Goal: Task Accomplishment & Management: Manage account settings

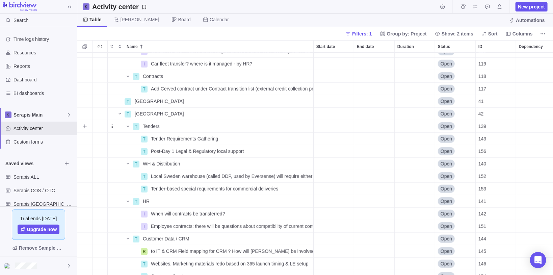
scroll to position [460, 0]
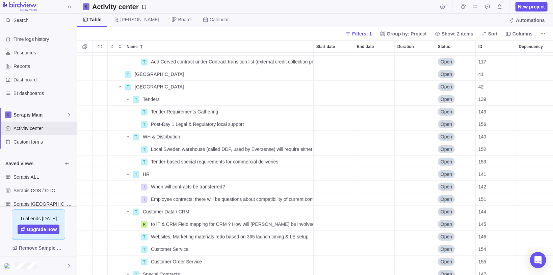
click at [391, 17] on div "Table [PERSON_NAME] Board Calendar Automations" at bounding box center [315, 21] width 476 height 14
click at [84, 74] on icon "Add sub-activity" at bounding box center [85, 74] width 4 height 4
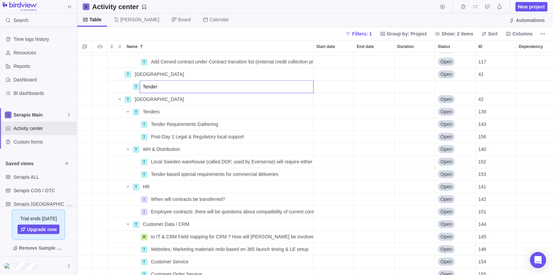
type input "Tenders"
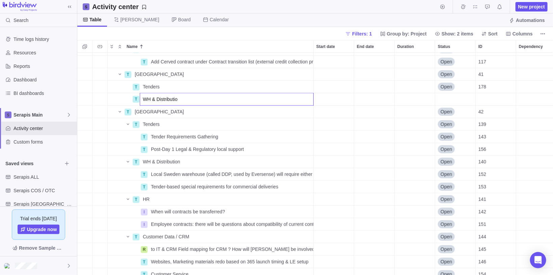
type input "WH & Distribution"
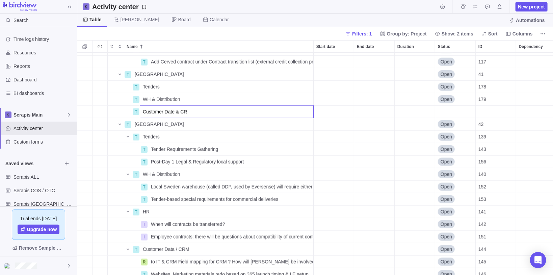
type input "Customer Date & CRM"
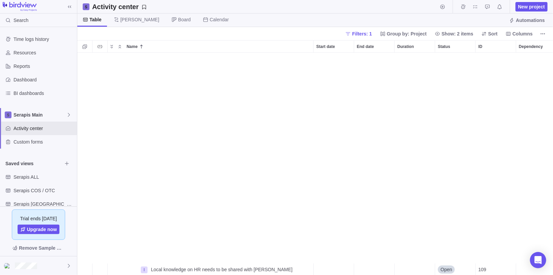
scroll to position [405, 0]
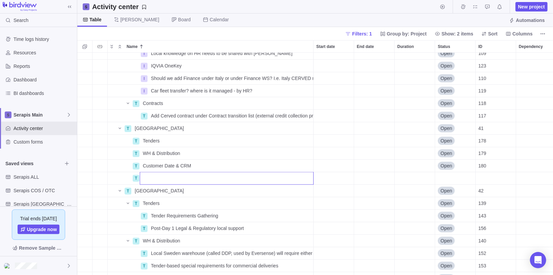
type input "C"
type input "K"
type input "Critical Contracts"
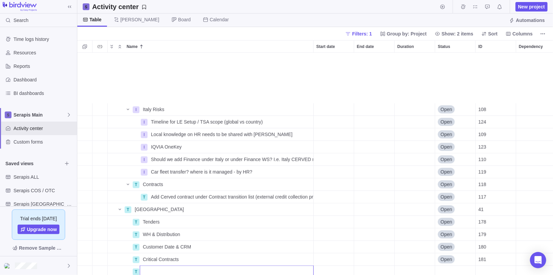
scroll to position [378, 0]
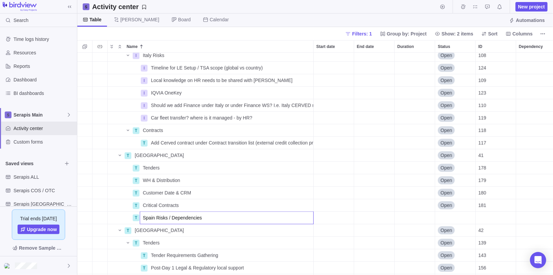
type input "Spain Risks / Dependencies"
click at [102, 219] on div "I Italy Risks Details Open 108 I Timeline for LE Setup / TSA scope (global vs c…" at bounding box center [315, 164] width 476 height 223
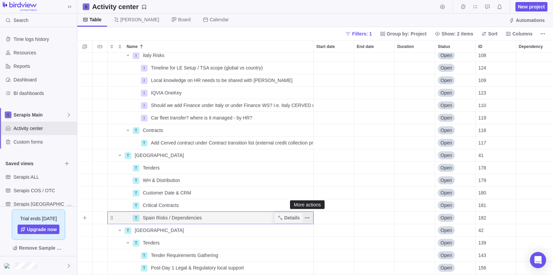
click at [306, 216] on icon "More actions" at bounding box center [307, 217] width 5 height 5
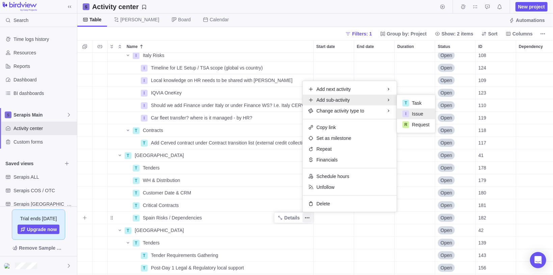
click at [418, 114] on span "Issue" at bounding box center [417, 113] width 11 height 7
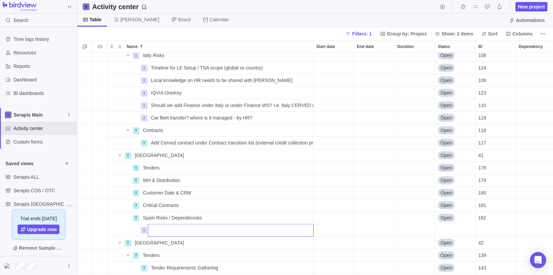
click at [143, 219] on div "I Italy Risks Details Open 108 I Timeline for LE Setup / TSA scope (global vs c…" at bounding box center [315, 164] width 476 height 223
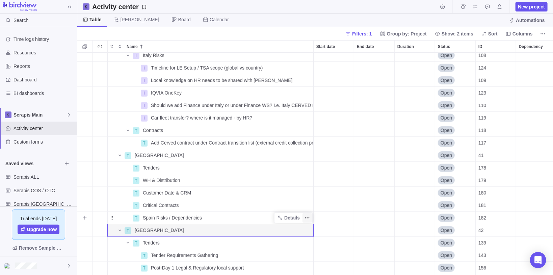
click at [310, 216] on icon "More actions" at bounding box center [307, 217] width 5 height 5
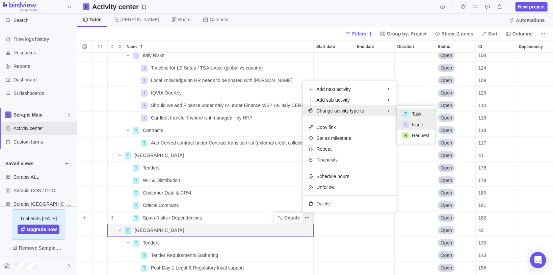
click at [421, 126] on span "Issue" at bounding box center [417, 124] width 11 height 7
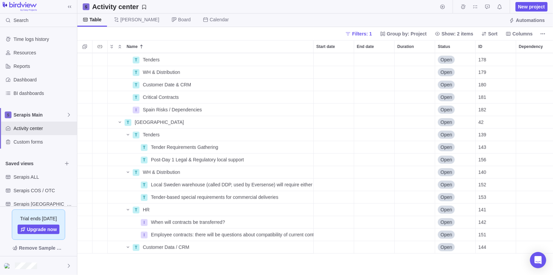
scroll to position [460, 0]
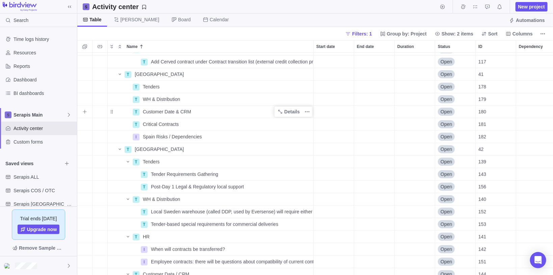
click at [178, 112] on span "Customer Date & CRM" at bounding box center [167, 111] width 48 height 7
click at [173, 113] on input "Customer Date & CRM" at bounding box center [227, 111] width 174 height 13
type input "Customer Data & CRM"
click at [67, 6] on icon at bounding box center [69, 6] width 5 height 5
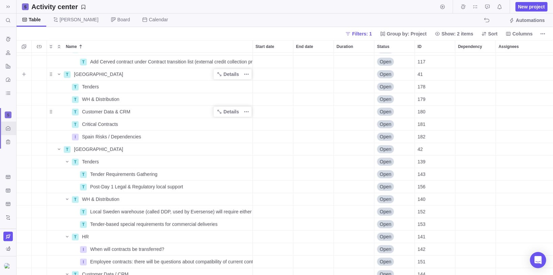
scroll to position [219, 533]
click at [125, 128] on div "Critical Contracts" at bounding box center [165, 124] width 173 height 12
click at [118, 125] on input "Critical Contracts" at bounding box center [166, 124] width 174 height 13
type input "Critical Contracts (non-Commercial, external)"
click at [130, 106] on div "T WH & Distribution Details Open 106 T Determine Future State Country Setup Det…" at bounding box center [285, 164] width 537 height 223
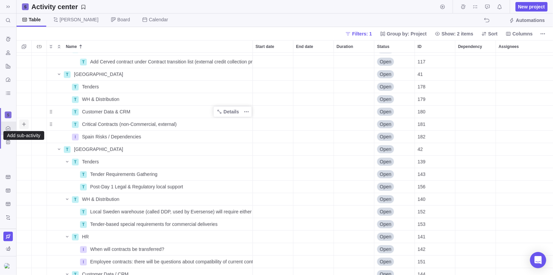
click at [25, 125] on icon "Add sub-activity" at bounding box center [23, 124] width 5 height 5
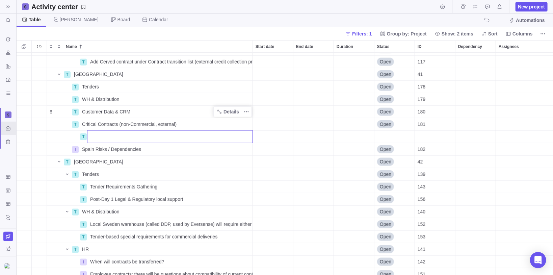
click at [179, 122] on div "T WH & Distribution Details Open 106 T Determine Future State Country Setup Det…" at bounding box center [285, 164] width 537 height 223
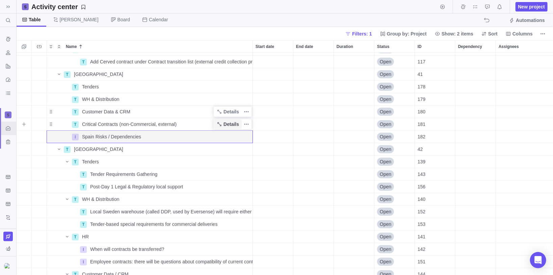
click at [232, 124] on span "Details" at bounding box center [232, 124] width 16 height 7
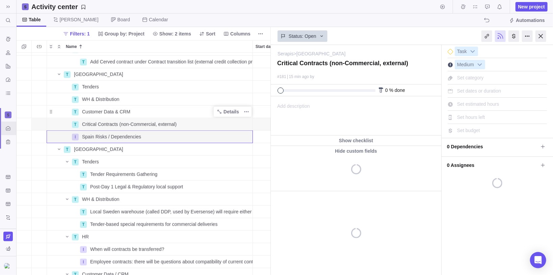
scroll to position [219, 250]
click at [299, 100] on span "Add description" at bounding box center [290, 116] width 39 height 39
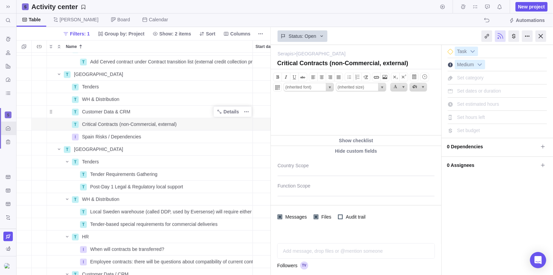
scroll to position [0, 0]
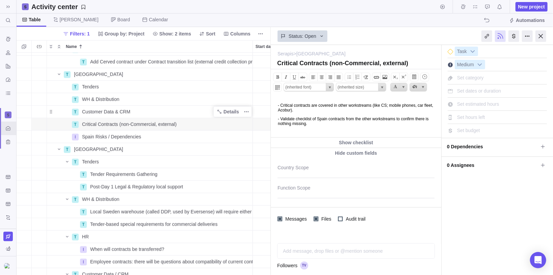
click at [403, 106] on p "- Critical contracts are covered in other workstreams (like CS; mobile phones, …" at bounding box center [359, 107] width 162 height 9
click at [391, 105] on p "- Critical contracts are covered in other workstreams (like CS, mobile phones, …" at bounding box center [359, 107] width 162 height 9
click at [339, 125] on p "- Validate checklist of Spain contracts from the other workstreams to confirm t…" at bounding box center [359, 120] width 162 height 9
click at [312, 111] on p "- Critical contracts are covered in other workstreams (i.e. CS, mobile phones, …" at bounding box center [359, 107] width 162 height 9
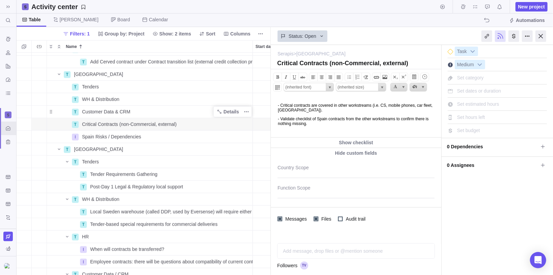
click at [401, 107] on p "- Critical contracts are covered in other workstreams (i.e. CS, mobile phones, …" at bounding box center [359, 107] width 162 height 9
click at [21, 125] on icon "Add sub-activity" at bounding box center [23, 124] width 5 height 5
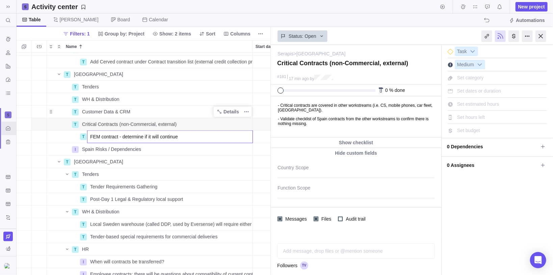
click at [118, 138] on input "FEM contract - determine if it will continue" at bounding box center [170, 136] width 166 height 13
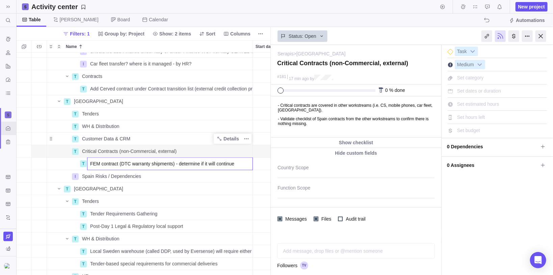
type input "FEM contract (DTC warranty shipments) - determine if it will continue"
drag, startPoint x: 342, startPoint y: 124, endPoint x: 70, endPoint y: 27, distance: 288.5
click at [342, 124] on body "Search (Ctrl+K) Time logs history Resources Reports Dashboard BI dashboards Act…" at bounding box center [276, 137] width 553 height 275
click at [331, 125] on p "- Validate checklist of Spain contracts from the other workstreams to confirm t…" at bounding box center [359, 120] width 162 height 9
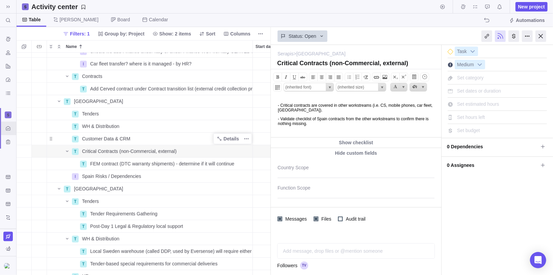
drag, startPoint x: 330, startPoint y: 114, endPoint x: 326, endPoint y: 112, distance: 5.1
click at [330, 114] on body "- Critical contracts are covered in other workstreams (i.e. CS, mobile phones, …" at bounding box center [355, 110] width 169 height 29
click at [314, 108] on p "- Critical contracts are covered in other workstreams (i.e. CS, mobile phones, …" at bounding box center [359, 107] width 162 height 9
click at [330, 122] on p "- Validate checklist of Spain contracts from the other workstreams to confirm t…" at bounding box center [359, 120] width 162 height 9
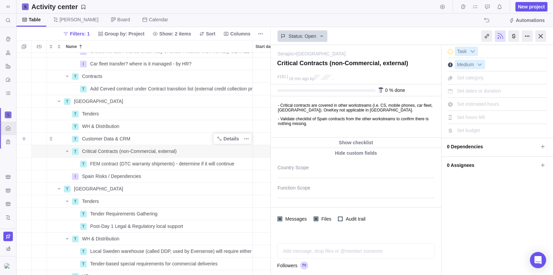
click at [112, 138] on span "Customer Data & CRM" at bounding box center [106, 138] width 48 height 7
click at [217, 128] on div "T Transfer phone number (dedicated CS phone [GEOGRAPHIC_DATA]) Details Open 113…" at bounding box center [144, 164] width 255 height 223
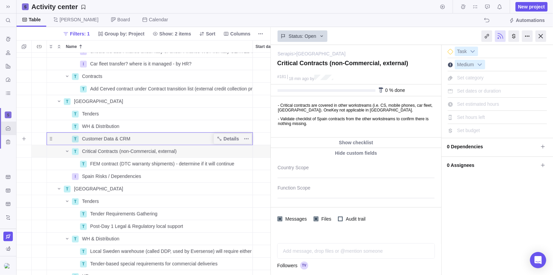
drag, startPoint x: 24, startPoint y: 138, endPoint x: 88, endPoint y: 143, distance: 64.3
click at [24, 138] on icon "Add sub-activity" at bounding box center [24, 139] width 4 height 4
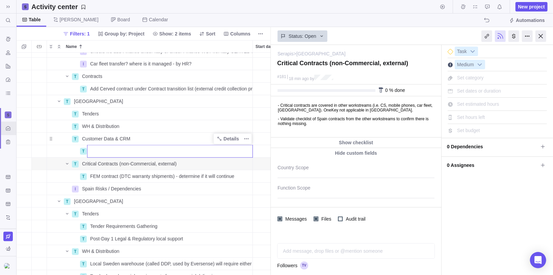
click at [115, 154] on input "Name" at bounding box center [170, 151] width 166 height 13
type input "CRM HCP Data management - covered in IT / CRM;"
click at [350, 127] on body "Search (Ctrl+K) Time logs history Resources Reports Dashboard BI dashboards Act…" at bounding box center [276, 137] width 553 height 275
click at [337, 123] on p "- Validate checklist of Spain contracts from the other workstreams to confirm t…" at bounding box center [359, 120] width 162 height 9
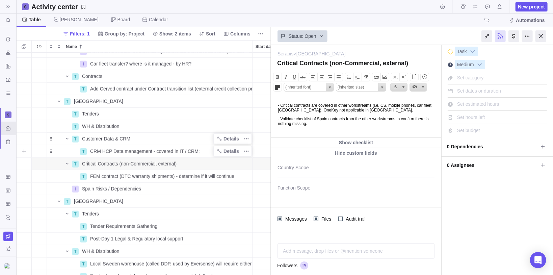
click at [191, 150] on span "CRM HCP Data management - covered in IT / CRM;" at bounding box center [145, 151] width 110 height 7
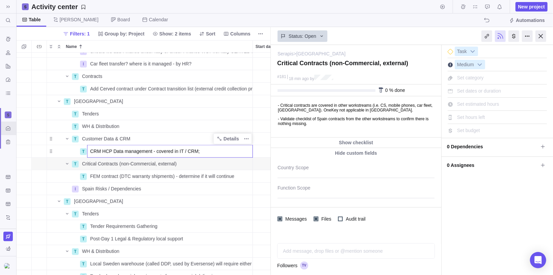
click at [204, 152] on input "CRM HCP Data management - covered in IT / CRM;" at bounding box center [170, 151] width 166 height 13
click at [50, 154] on div "T Transfer phone number (dedicated CS phone [GEOGRAPHIC_DATA]) Details Open 113…" at bounding box center [144, 164] width 255 height 223
click at [337, 121] on p "- Validate checklist of Spain contracts from the other workstreams to confirm t…" at bounding box center [359, 120] width 162 height 9
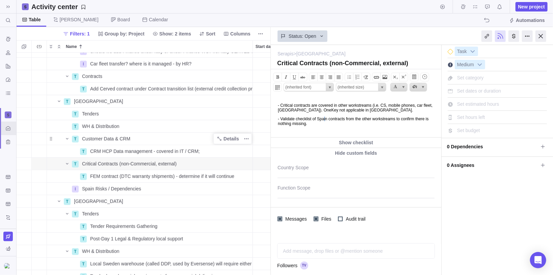
click at [329, 121] on p "- Validate checklist of Spain contracts from the other workstreams to confirm t…" at bounding box center [359, 120] width 162 height 9
drag, startPoint x: 331, startPoint y: 124, endPoint x: 541, endPoint y: 214, distance: 228.9
click at [271, 118] on html "- Critical contracts are covered in other workstreams (i.e. CS, mobile phones, …" at bounding box center [355, 116] width 169 height 41
drag, startPoint x: 21, startPoint y: 126, endPoint x: 56, endPoint y: 135, distance: 35.9
click at [21, 126] on icon "Add sub-activity" at bounding box center [23, 126] width 5 height 5
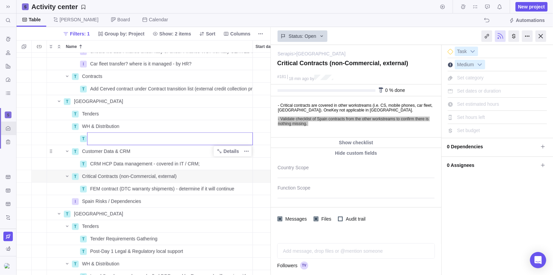
type input "S"
click at [88, 139] on input "Promo Materials - determine future setup (keep S-Pharma or" at bounding box center [170, 138] width 166 height 13
drag, startPoint x: 201, startPoint y: 138, endPoint x: 244, endPoint y: 138, distance: 42.9
click at [264, 137] on div "T Transfer phone number (dedicated CS phone [GEOGRAPHIC_DATA]) Details Open 113…" at bounding box center [144, 164] width 255 height 223
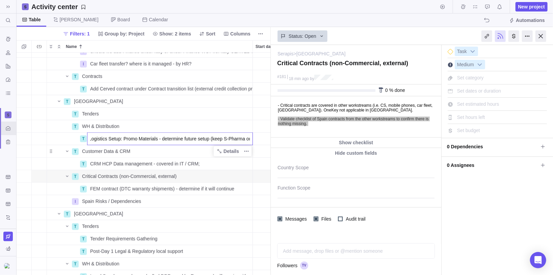
scroll to position [0, 1]
click at [249, 138] on input "Logistics Setup: Promo Materials - determine future setup (keep S-Pharma or" at bounding box center [170, 138] width 166 height 13
type input "Logistics Setup: Promo Materials - determine future setup (keep S-Pharma or use…"
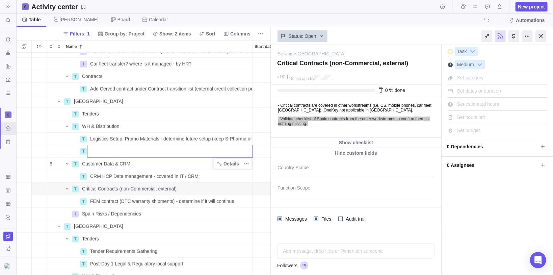
click at [148, 140] on div "T Transfer phone number (dedicated CS phone [GEOGRAPHIC_DATA]) Details Open 113…" at bounding box center [144, 164] width 255 height 223
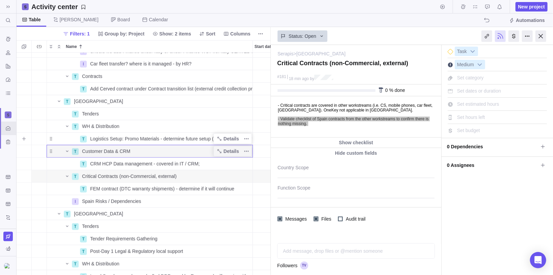
click at [166, 138] on span "Logistics Setup: Promo Materials - determine future setup (keep S-Pharma or use…" at bounding box center [171, 138] width 163 height 7
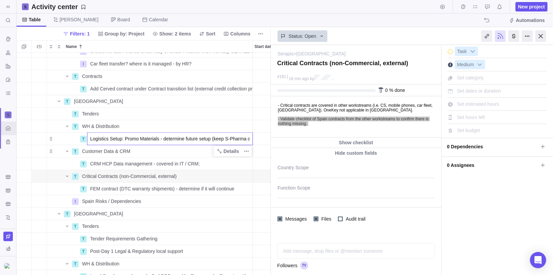
click at [204, 138] on input "Logistics Setup: Promo Materials - determine future setup (keep S-Pharma or use…" at bounding box center [170, 138] width 166 height 13
click at [231, 138] on input "Logistics Setup: Promo Materials - determine future setup (keep S-Pharma or use…" at bounding box center [170, 138] width 166 height 13
click at [221, 148] on div "T Transfer phone number (dedicated CS phone [GEOGRAPHIC_DATA]) Details Open 113…" at bounding box center [144, 164] width 255 height 223
click at [234, 138] on span "Details" at bounding box center [232, 138] width 16 height 7
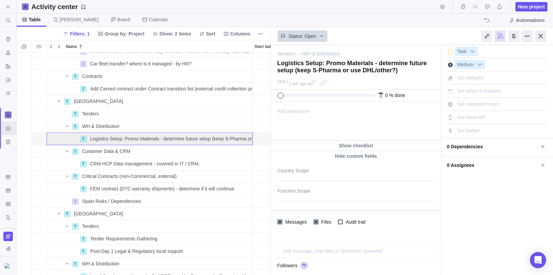
click at [315, 116] on div "Add description ... read all" at bounding box center [355, 121] width 169 height 39
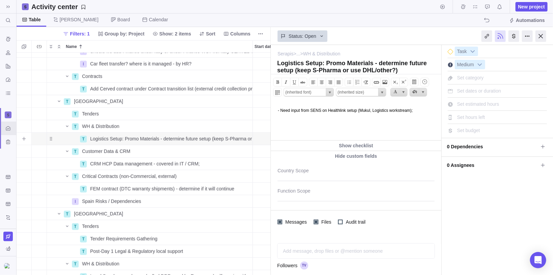
click at [41, 138] on div "Trouble indication" at bounding box center [39, 139] width 15 height 12
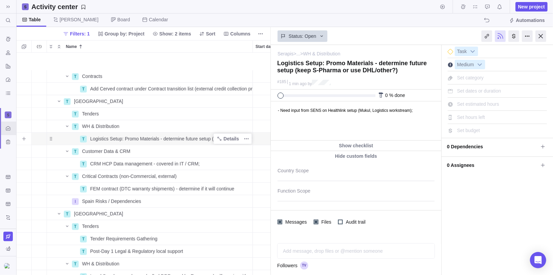
scroll to position [460, 0]
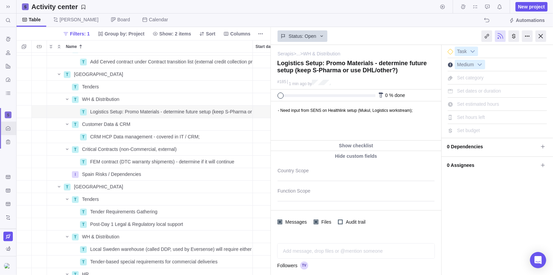
click at [547, 38] on div at bounding box center [512, 36] width 81 height 17
drag, startPoint x: 544, startPoint y: 38, endPoint x: 92, endPoint y: 114, distance: 458.2
click at [544, 38] on div at bounding box center [541, 35] width 11 height 11
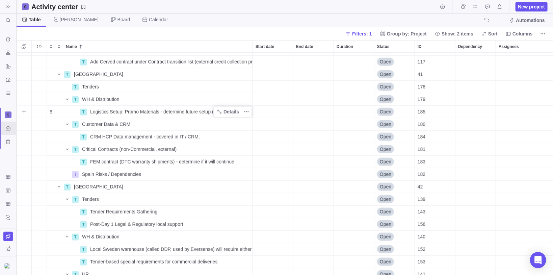
scroll to position [219, 533]
click at [25, 88] on icon "Add sub-activity" at bounding box center [23, 86] width 5 height 5
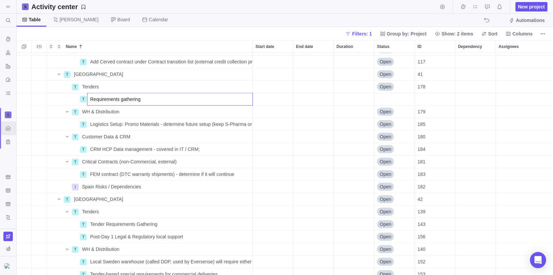
type input "Requirements gathering"
click at [37, 101] on div "T Contracts Details Open 118 T Add Cerved contract under Contract transition li…" at bounding box center [285, 164] width 537 height 223
click at [232, 99] on span "Details" at bounding box center [232, 99] width 16 height 7
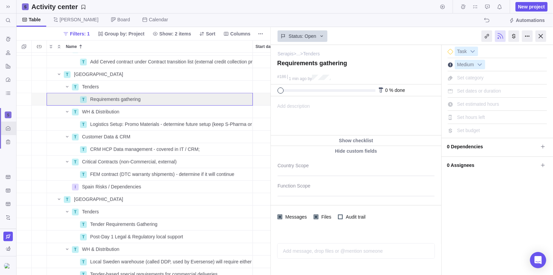
click at [288, 104] on span "Add description" at bounding box center [290, 116] width 39 height 39
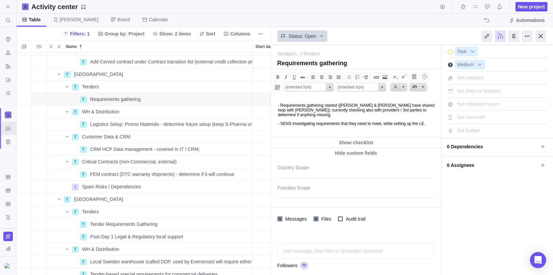
click at [307, 133] on html "- Requirements gathering started ([PERSON_NAME] & [PERSON_NAME] have shared req…" at bounding box center [355, 116] width 169 height 41
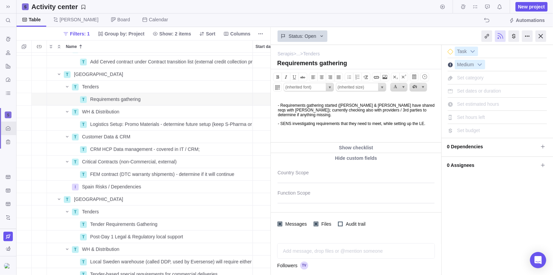
click at [305, 126] on p "- SENS investigating requirements that they need to meet, while setting up the …" at bounding box center [359, 123] width 162 height 5
click at [320, 116] on p "- Requirements gathering started ([PERSON_NAME] & [PERSON_NAME] have shared req…" at bounding box center [359, 110] width 162 height 14
click at [149, 97] on div "Requirements gathering" at bounding box center [170, 99] width 165 height 12
click at [149, 99] on input "Requirements gathering" at bounding box center [170, 99] width 166 height 13
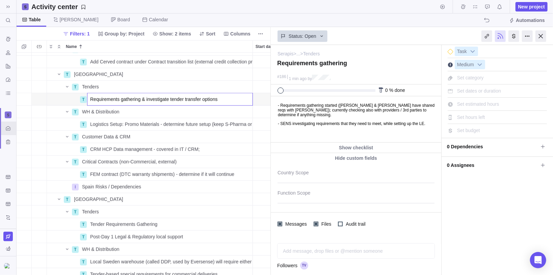
type input "Requirements gathering & investigate tender transfer options"
click at [24, 96] on div "T Contracts Details Open 118 T Add Cerved contract under Contract transition li…" at bounding box center [144, 164] width 255 height 223
type textarea "Requirements gathering & investigate tender transfer options"
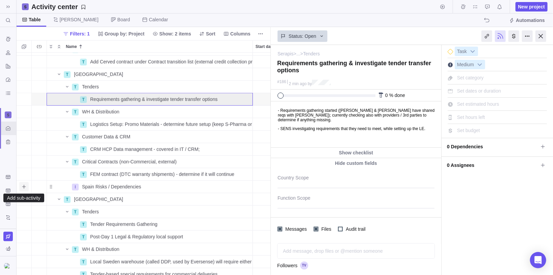
click at [22, 189] on icon "Add sub-activity" at bounding box center [23, 186] width 5 height 5
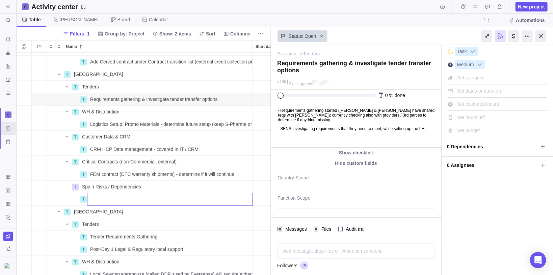
click at [97, 199] on input "Name" at bounding box center [170, 199] width 166 height 13
click at [246, 200] on input "Update to countries on status across countries & workstream" at bounding box center [170, 199] width 166 height 13
type input "Update to countries on status across countries & workstream"
click at [43, 198] on div "T Contracts Details Open 118 T Add Cerved contract under Contract transition li…" at bounding box center [144, 164] width 255 height 223
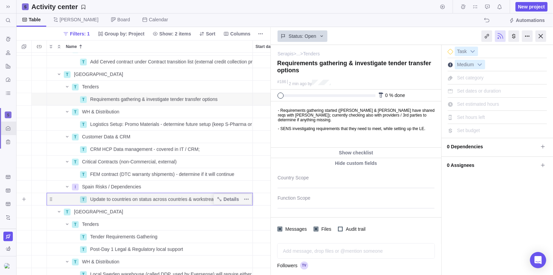
drag, startPoint x: 43, startPoint y: 198, endPoint x: 70, endPoint y: 202, distance: 26.6
click at [70, 202] on div "T Update to countries on status across countries & workstream" at bounding box center [150, 199] width 206 height 13
click at [245, 199] on icon "More actions" at bounding box center [245, 199] width 1 height 1
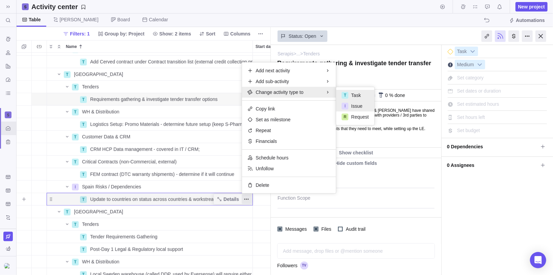
click at [355, 107] on span "Issue" at bounding box center [356, 106] width 11 height 7
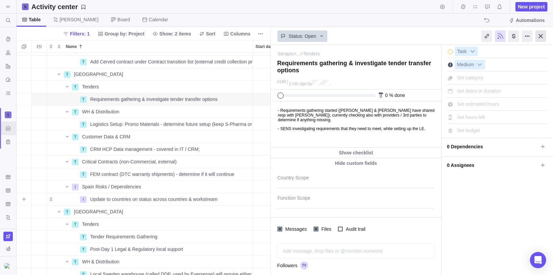
click at [540, 37] on div at bounding box center [541, 35] width 11 height 11
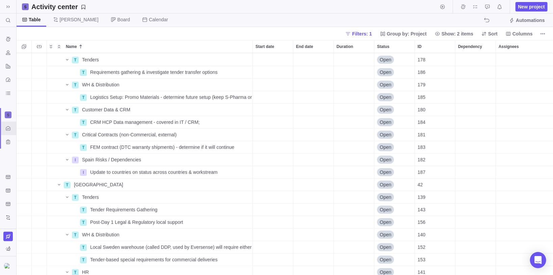
scroll to position [460, 0]
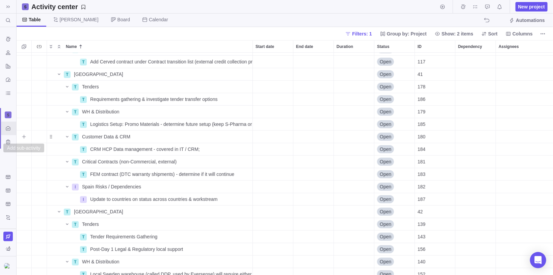
click at [23, 137] on icon "Add sub-activity" at bounding box center [24, 137] width 4 height 4
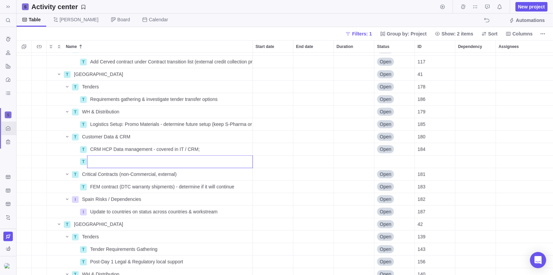
click at [203, 148] on div "T WH & Distribution Details Open 106 T Determine Future State Country Setup Det…" at bounding box center [285, 164] width 537 height 223
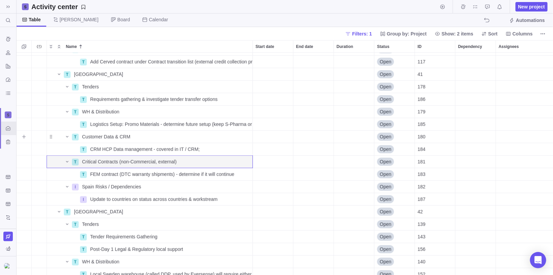
drag, startPoint x: 20, startPoint y: 136, endPoint x: 32, endPoint y: 138, distance: 12.9
click at [20, 136] on span "Add sub-activity" at bounding box center [23, 136] width 9 height 9
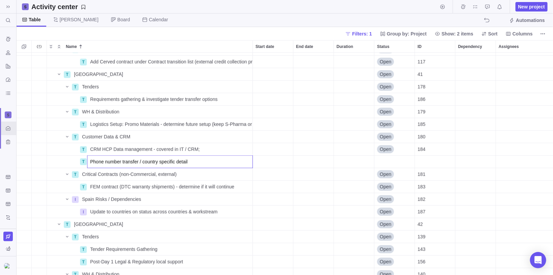
type input "Phone number transfer / country specific details"
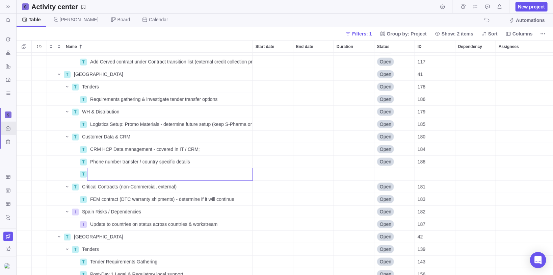
click at [237, 163] on div "T Contracts Details Open 118 T Add Cerved contract under Contract transition li…" at bounding box center [285, 164] width 537 height 223
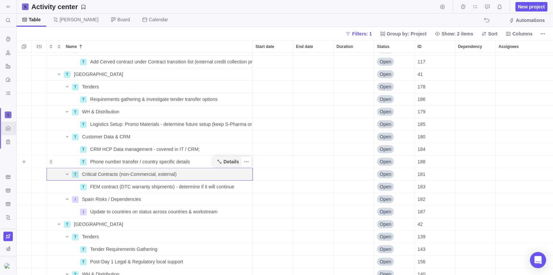
click at [238, 162] on span "Details" at bounding box center [232, 161] width 16 height 7
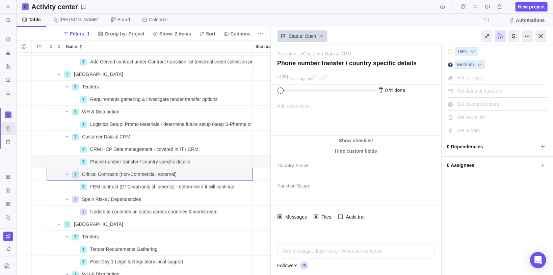
click at [297, 103] on span "Add description" at bounding box center [290, 116] width 39 height 39
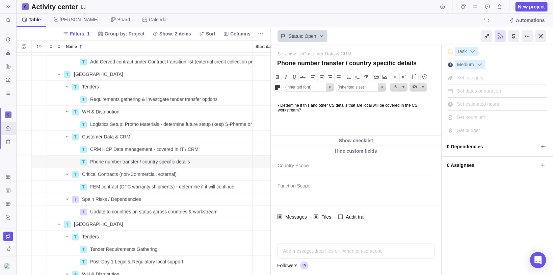
click at [393, 36] on div "Status: Open" at bounding box center [356, 36] width 171 height 16
click at [22, 112] on icon "Add sub-activity" at bounding box center [23, 111] width 5 height 5
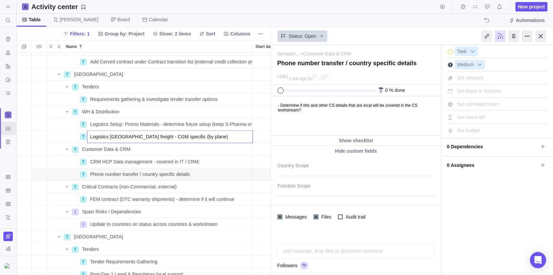
type input "Logistics [GEOGRAPHIC_DATA] freight - CGM specific (by plane)"
click at [347, 129] on body "Search (Ctrl+K) Time logs history Resources Reports Dashboard BI dashboards Act…" at bounding box center [276, 137] width 553 height 275
drag, startPoint x: 228, startPoint y: 136, endPoint x: 233, endPoint y: 133, distance: 6.1
click at [228, 136] on span "Details" at bounding box center [232, 136] width 16 height 7
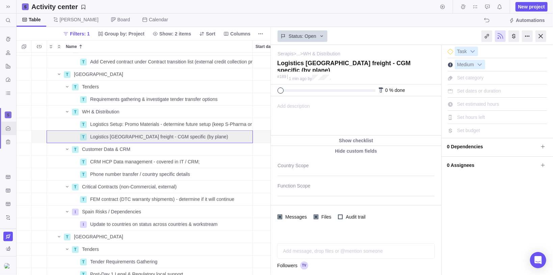
click at [319, 110] on div "Add description ... read all" at bounding box center [355, 116] width 169 height 39
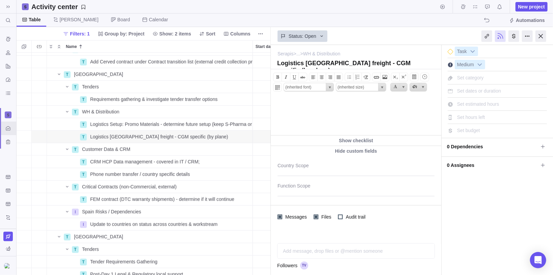
click at [311, 107] on body at bounding box center [355, 101] width 169 height 11
click at [418, 105] on body "- Highlight to Logistics (ensure covered there), not a commercial" at bounding box center [355, 101] width 169 height 11
click at [326, 111] on body "- Highlight to Logistics (ensure covered there), not a commercial; Determine if…" at bounding box center [355, 104] width 169 height 16
click at [336, 110] on body "- Highlight to Logistics (ensure covered there), not a commercial; Determine if…" at bounding box center [355, 104] width 169 height 16
click at [93, 138] on span "Logistics [GEOGRAPHIC_DATA] freight - CGM specific (by plane)" at bounding box center [159, 136] width 138 height 7
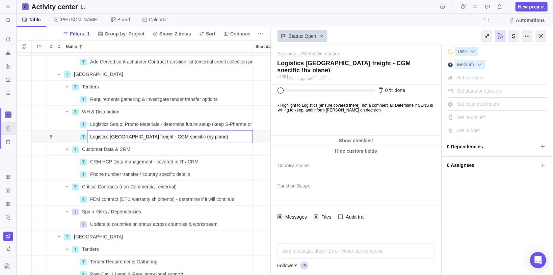
click at [90, 138] on input "Logistics [GEOGRAPHIC_DATA] freight - CGM specific (by plane)" at bounding box center [170, 136] width 166 height 13
type input "Decision on Logistics [GEOGRAPHIC_DATA] freight - CGM specific (by plane)"
drag, startPoint x: 367, startPoint y: 123, endPoint x: 122, endPoint y: 17, distance: 267.6
click at [367, 123] on body "Search (Ctrl+K) Time logs history Resources Reports Dashboard BI dashboards Act…" at bounding box center [276, 137] width 553 height 275
click at [399, 106] on body "- Highlight to Logistics (ensure covered there), not a commercial; Determine if…" at bounding box center [355, 104] width 169 height 16
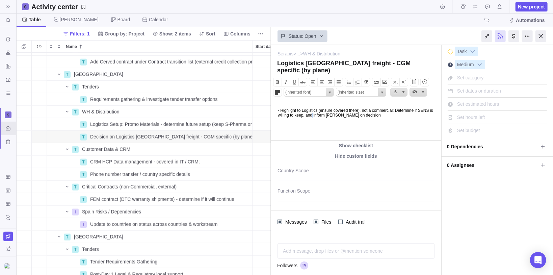
type textarea "Decision on Logistics [GEOGRAPHIC_DATA] freight - CGM specific (by plane)"
click at [395, 114] on body "- Highlight to Logistics (ensure covered there), not a commercial; Determine if…" at bounding box center [355, 109] width 169 height 16
click at [413, 124] on p "- [PERSON_NAME] Ops manager - involvement in Logistics Setup?﻿" at bounding box center [359, 123] width 162 height 5
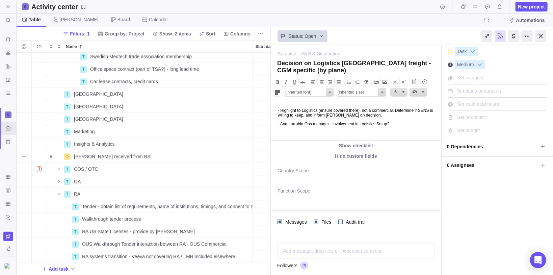
scroll to position [844, 0]
click at [57, 179] on icon "Name" at bounding box center [58, 181] width 5 height 5
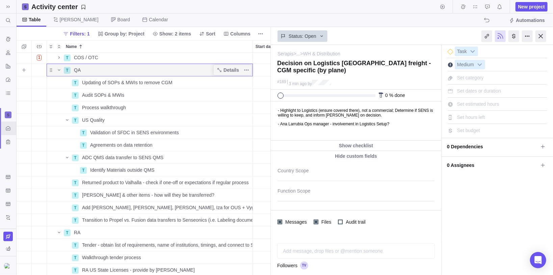
scroll to position [952, 0]
click at [414, 124] on p "- [PERSON_NAME] Ops manager - involvement in Logistics Setup?﻿" at bounding box center [359, 123] width 162 height 5
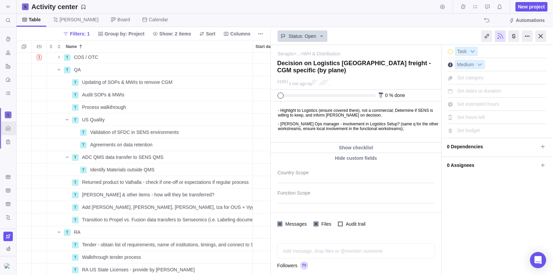
click at [193, 17] on div "Table [PERSON_NAME] Board Calendar Automations" at bounding box center [285, 21] width 537 height 14
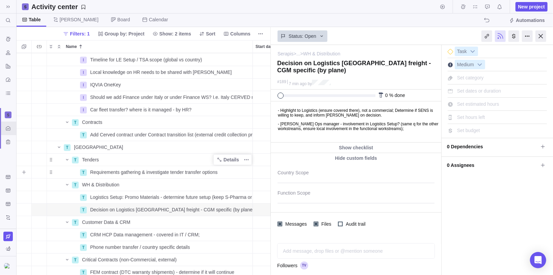
scroll to position [384, 0]
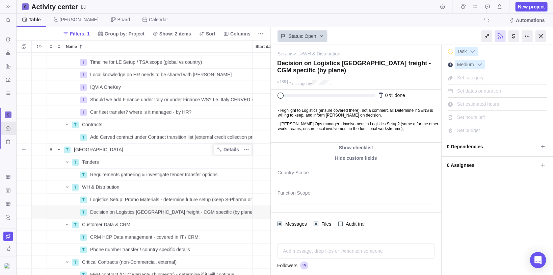
click at [58, 149] on icon "Name" at bounding box center [59, 149] width 2 height 1
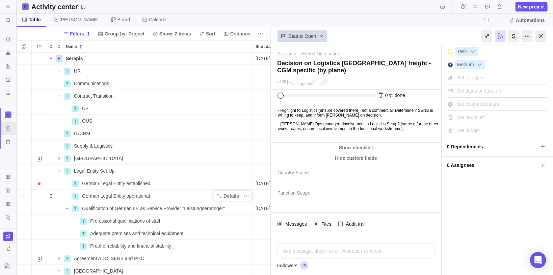
scroll to position [0, 0]
click at [26, 211] on span "Add sub-activity" at bounding box center [23, 208] width 9 height 9
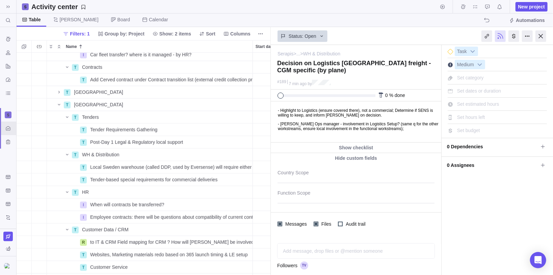
scroll to position [460, 0]
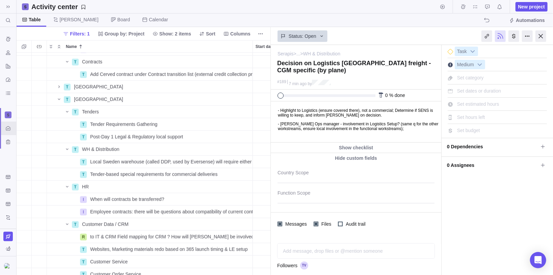
click at [60, 88] on div "T I Car fleet transfer? where is it managed - by HR? Details Open 119 T Contrac…" at bounding box center [144, 164] width 255 height 223
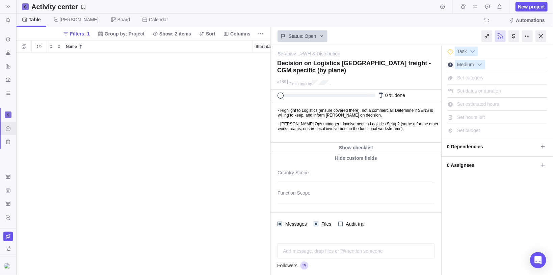
scroll to position [200, 0]
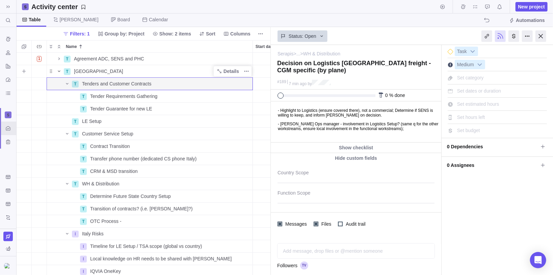
click at [58, 72] on icon "Name" at bounding box center [58, 71] width 5 height 5
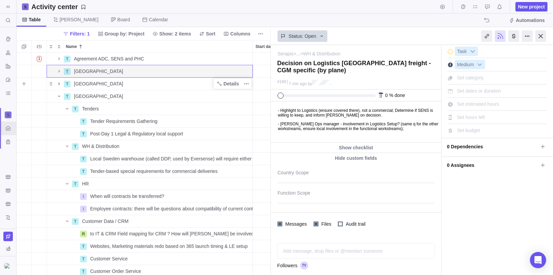
click at [61, 84] on icon "Name" at bounding box center [58, 83] width 5 height 5
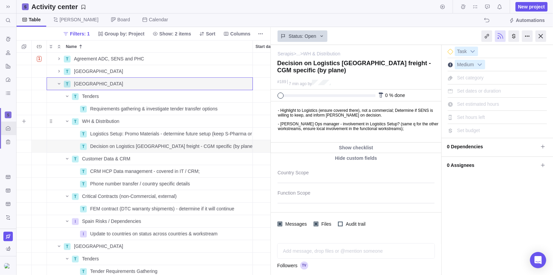
click at [22, 121] on icon "Add sub-activity" at bounding box center [23, 121] width 5 height 5
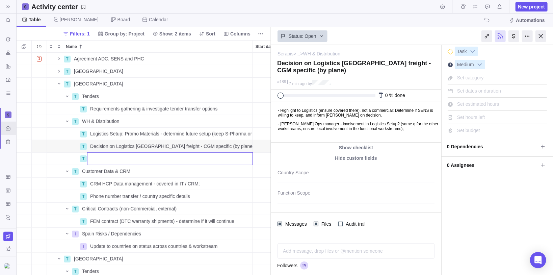
click at [62, 145] on div "T IT/CRM Details Open 36 T Supply & Logistics Details Open 37 1 T [GEOGRAPHIC_D…" at bounding box center [144, 164] width 255 height 223
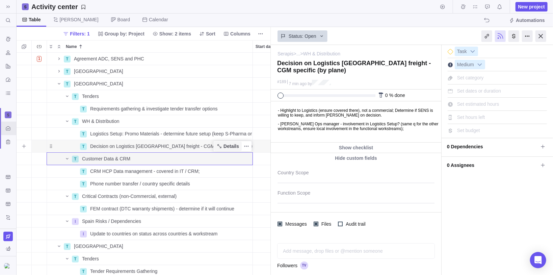
click at [226, 146] on span "Details" at bounding box center [232, 146] width 16 height 7
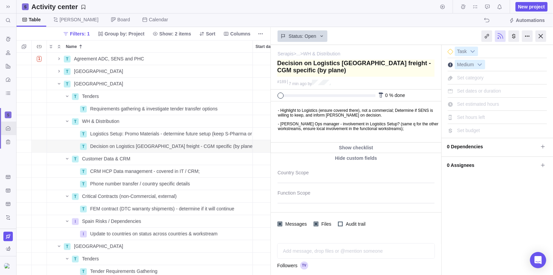
click at [336, 76] on textarea at bounding box center [355, 67] width 157 height 17
click at [343, 67] on textarea at bounding box center [355, 67] width 157 height 17
click at [376, 64] on textarea at bounding box center [355, 67] width 157 height 17
type textarea "Decision on Logistics [GEOGRAPHIC_DATA] freight - CGM specific (by plane)"
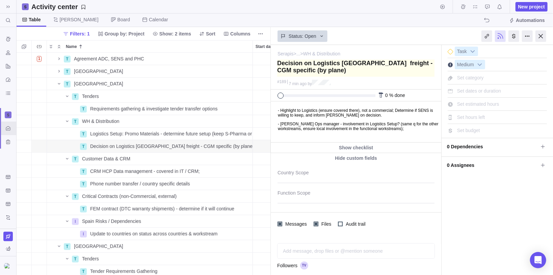
type textarea "Decision on Logistics [GEOGRAPHIC_DATA] / freight - CGM specific (by plane)"
type textarea "Decision on Logistics [GEOGRAPHIC_DATA] / A freight - CGM specific (by plane)"
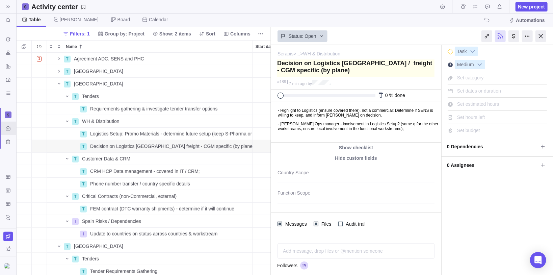
type textarea "Decision on Logistics [GEOGRAPHIC_DATA] / A freight - CGM specific (by plane)"
type textarea "Decision on Logistics [GEOGRAPHIC_DATA] / An freight - CGM specific (by plane)"
type textarea "Decision on Logistics [GEOGRAPHIC_DATA] / And freight - CGM specific (by plane)"
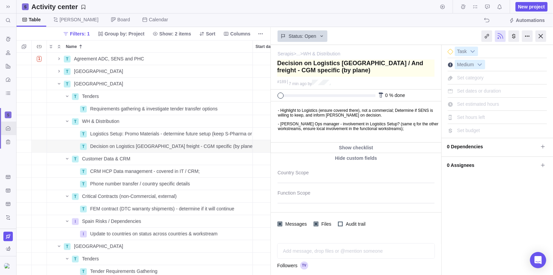
type textarea "Decision on Logistics [GEOGRAPHIC_DATA] / Ando freight - CGM specific (by plane)"
type textarea "Decision on Logistics [GEOGRAPHIC_DATA] / Andor freight - CGM specific (by plan…"
type textarea "Decision on Logistics [GEOGRAPHIC_DATA] / Andorr freight - CGM specific (by pla…"
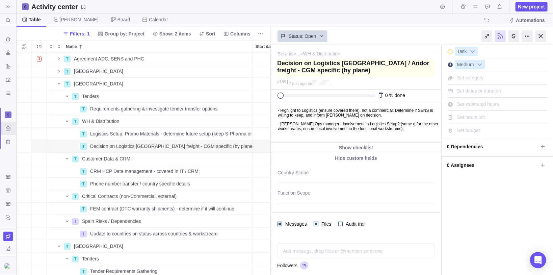
type textarea "Decision on Logistics [GEOGRAPHIC_DATA] / Andorr freight - CGM specific (by pla…"
type textarea "Decision on Logistics [GEOGRAPHIC_DATA] / [GEOGRAPHIC_DATA] freight - CGM speci…"
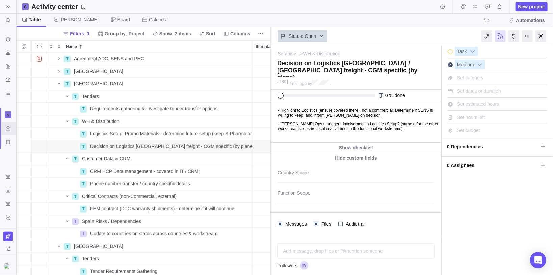
click at [403, 124] on p "- [PERSON_NAME] Ops manager - involvement in Logistics Setup?﻿ (same q for the …" at bounding box center [359, 125] width 162 height 9
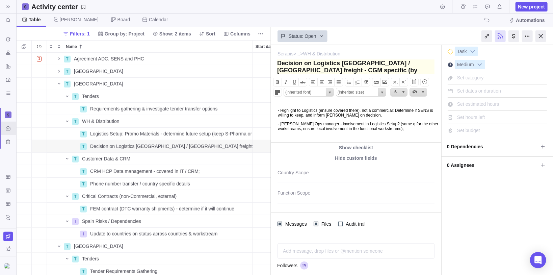
click at [351, 73] on textarea at bounding box center [355, 67] width 157 height 17
type textarea "Decision on Logistics [GEOGRAPHIC_DATA] / [GEOGRAPHIC_DATA] freight - CGM speci…"
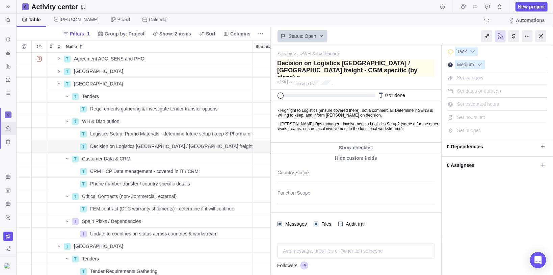
type textarea "Decision on Logistics [GEOGRAPHIC_DATA] / [GEOGRAPHIC_DATA] freight - CGM speci…"
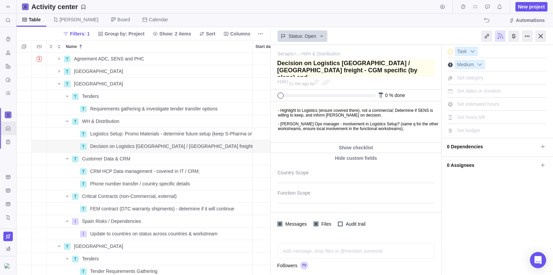
type textarea "Decision on Logistics [GEOGRAPHIC_DATA] / [GEOGRAPHIC_DATA] freight - CGM speci…"
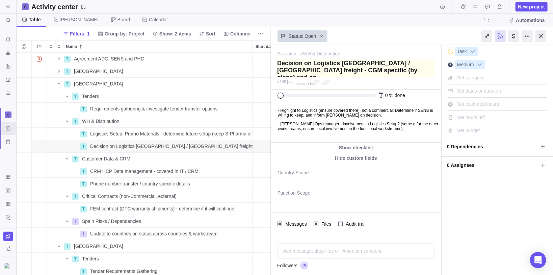
type textarea "Decision on Logistics [GEOGRAPHIC_DATA] / [GEOGRAPHIC_DATA] freight - CGM speci…"
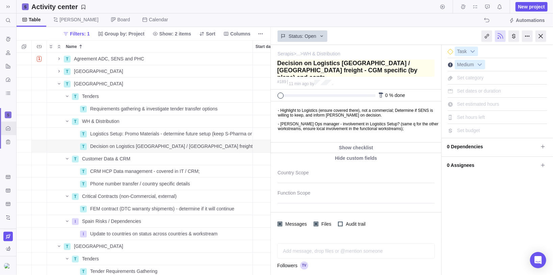
type textarea "Decision on Logistics [GEOGRAPHIC_DATA] / [GEOGRAPHIC_DATA] freight - CGM speci…"
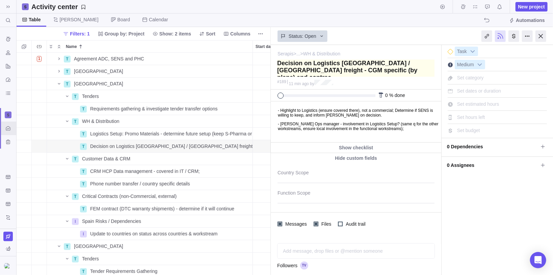
type textarea "Decision on Logistics [GEOGRAPHIC_DATA] / [GEOGRAPHIC_DATA] freight - CGM speci…"
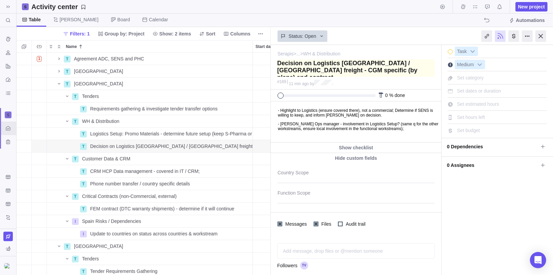
type textarea "Decision on Logistics [GEOGRAPHIC_DATA] / [GEOGRAPHIC_DATA] freight - CGM speci…"
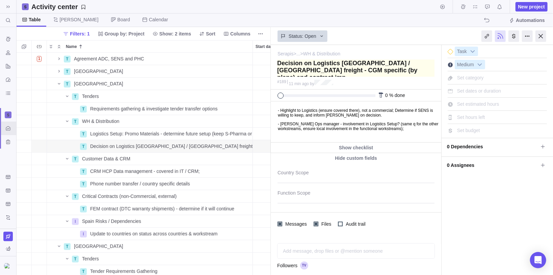
type textarea "Decision on Logistics [GEOGRAPHIC_DATA] / [GEOGRAPHIC_DATA] freight - CGM speci…"
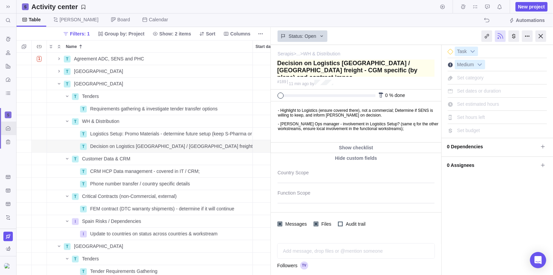
type textarea "Decision on Logistics [GEOGRAPHIC_DATA] / [GEOGRAPHIC_DATA] freight - CGM speci…"
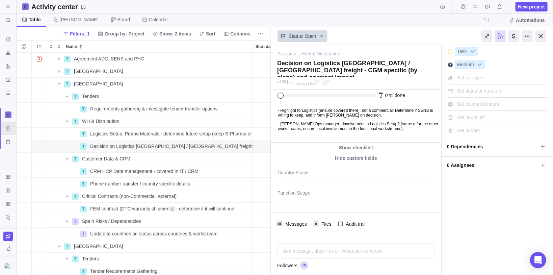
type textarea "Decision on Logistics [GEOGRAPHIC_DATA] / [GEOGRAPHIC_DATA] freight - CGM speci…"
click at [469, 199] on div "I'm done Task Medium Set category Set dates or duration Set estimated hours Set…" at bounding box center [498, 160] width 112 height 230
click at [438, 130] on p "- [PERSON_NAME] Ops manager - involvement in Logistics Setup?﻿ (same q for the …" at bounding box center [359, 125] width 162 height 9
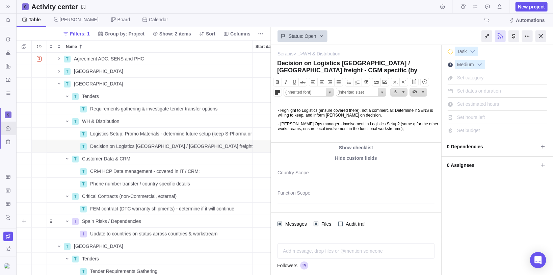
drag, startPoint x: 24, startPoint y: 224, endPoint x: 85, endPoint y: 244, distance: 64.1
click at [23, 225] on span "Add sub-activity" at bounding box center [23, 221] width 9 height 9
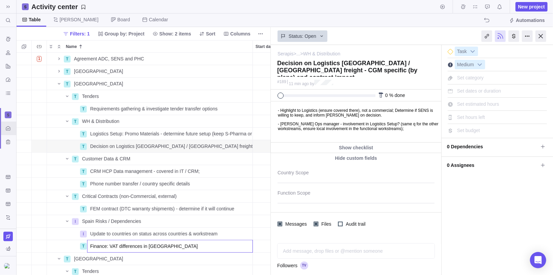
type input "Finance: VAT differences in [GEOGRAPHIC_DATA]"
click at [153, 229] on div "T IT/CRM Details Open 36 T Supply & Logistics Details Open 37 1 T [GEOGRAPHIC_D…" at bounding box center [144, 164] width 255 height 223
click at [235, 248] on span "Details" at bounding box center [232, 246] width 16 height 7
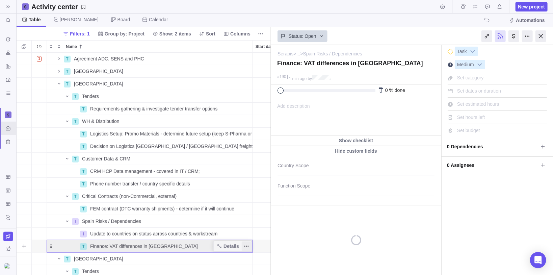
click at [249, 243] on span "More actions" at bounding box center [246, 246] width 9 height 9
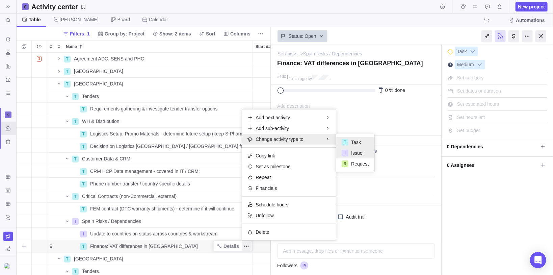
click at [351, 151] on span "Issue" at bounding box center [356, 153] width 11 height 7
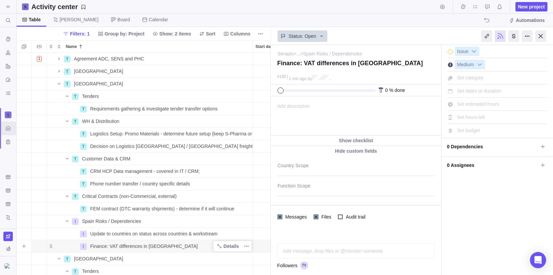
click at [175, 246] on div "Finance: VAT differences in [GEOGRAPHIC_DATA]" at bounding box center [170, 246] width 165 height 12
click at [173, 246] on input "Finance: VAT differences in [GEOGRAPHIC_DATA]" at bounding box center [170, 246] width 166 height 13
click at [173, 237] on div "T IT/CRM Details Open 36 T Supply & Logistics Details Open 37 1 T [GEOGRAPHIC_D…" at bounding box center [144, 164] width 255 height 223
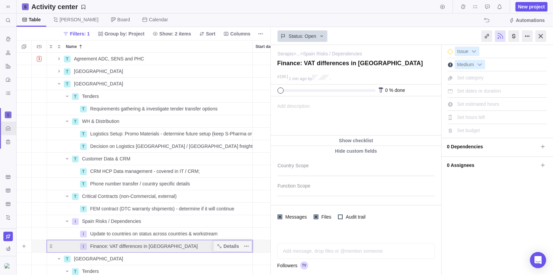
click at [169, 248] on div "Finance: VAT differences in [GEOGRAPHIC_DATA]" at bounding box center [170, 246] width 165 height 12
click at [160, 246] on input "Finance: VAT differences in [GEOGRAPHIC_DATA]" at bounding box center [170, 246] width 166 height 13
type input "Finance: VAT differences in [GEOGRAPHIC_DATA] - did not require separate treatm…"
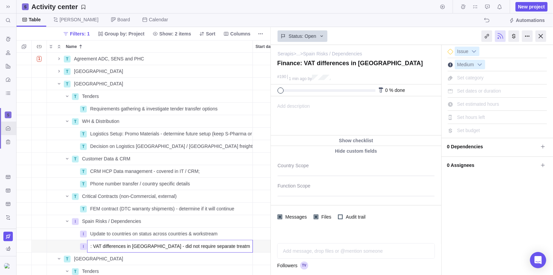
scroll to position [0, 0]
click at [340, 235] on body "Search (Ctrl+K) Time logs history Resources Reports Dashboard BI dashboards Act…" at bounding box center [276, 137] width 553 height 275
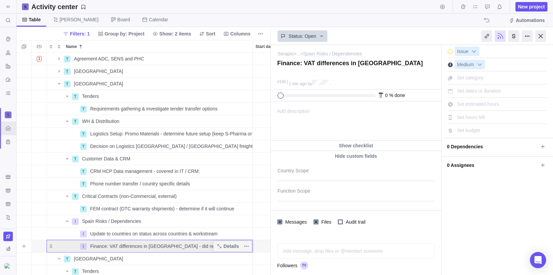
type textarea "Finance: VAT differences in [GEOGRAPHIC_DATA] - did not require separate treatm…"
click at [227, 244] on span "Details" at bounding box center [232, 246] width 16 height 7
click at [294, 114] on span "Add description" at bounding box center [290, 121] width 39 height 39
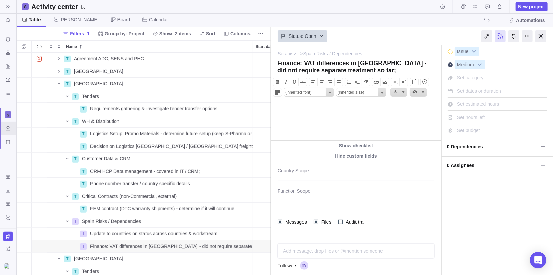
scroll to position [0, 0]
click at [365, 31] on div "Status: Open" at bounding box center [356, 36] width 171 height 16
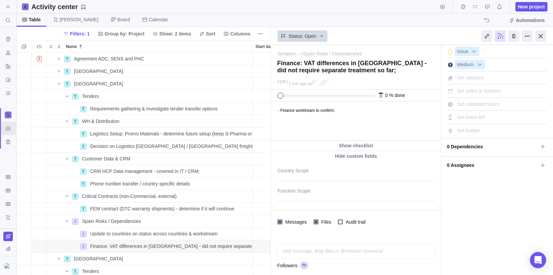
click at [308, 111] on body "- Finance worktream to confirm;" at bounding box center [355, 106] width 169 height 11
click at [350, 111] on body "- Finance workstream to confirm;" at bounding box center [355, 106] width 169 height 11
click at [381, 112] on body "- Finance workstream to confirm ([PERSON_NAME]);" at bounding box center [355, 106] width 169 height 11
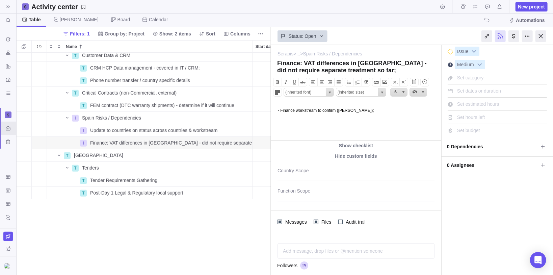
scroll to position [227, 0]
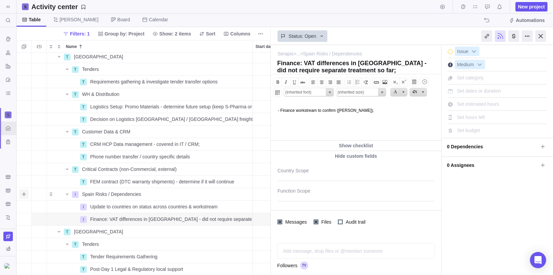
click at [23, 192] on icon "Add sub-activity" at bounding box center [23, 194] width 5 height 5
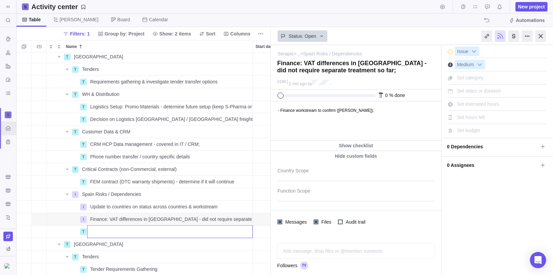
click at [327, 192] on body "Search (Ctrl+K) Time logs history Resources Reports Dashboard BI dashboards Act…" at bounding box center [276, 137] width 553 height 275
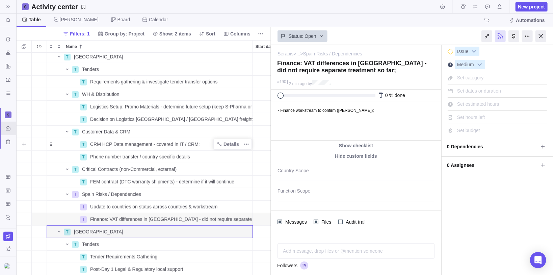
click at [203, 144] on div "CRM HCP Data management - covered in IT / CRM;" at bounding box center [170, 144] width 165 height 12
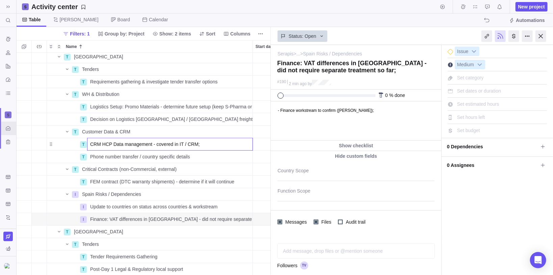
click at [200, 144] on input "CRM HCP Data management - covered in IT / CRM;" at bounding box center [170, 144] width 166 height 13
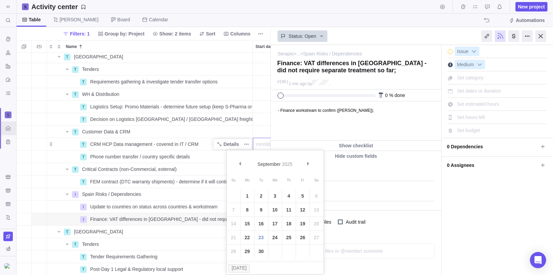
scroll to position [0, 26]
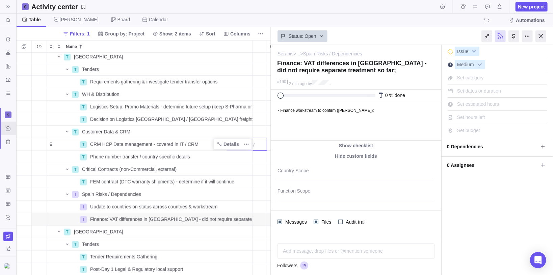
click at [199, 144] on div "1 T Germany Details Open 39 T Legal Entity Set-Up Details Open 82 T German Lega…" at bounding box center [144, 164] width 255 height 223
click at [203, 143] on div "CRM HCP Data management - covered in IT / CRM" at bounding box center [170, 144] width 165 height 12
click at [203, 143] on input "CRM HCP Data management - covered in IT / CRM" at bounding box center [170, 144] width 166 height 13
type input "CRM HCP Data management - covered in IT / CRM (incl data privacy)"
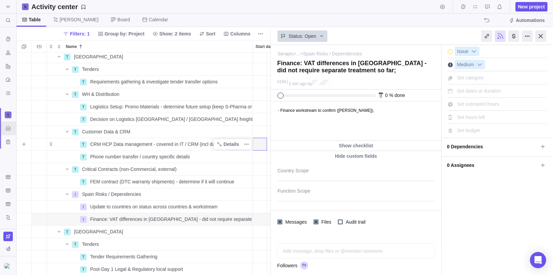
scroll to position [0, 26]
drag, startPoint x: 541, startPoint y: 34, endPoint x: 225, endPoint y: 127, distance: 329.6
click at [541, 34] on div at bounding box center [541, 35] width 11 height 11
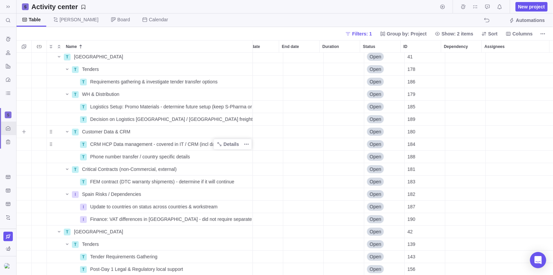
scroll to position [227, 14]
click at [25, 195] on icon "Add sub-activity" at bounding box center [23, 194] width 5 height 5
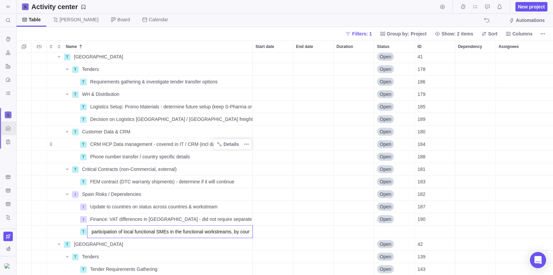
scroll to position [0, 17]
type input "verify participation of local functional SMEs in the functional workstreams, by…"
click at [265, 234] on div "1 T Germany Details Open 39 T Legal Entity Set-Up Details Open 82 T German Lega…" at bounding box center [285, 164] width 537 height 223
drag, startPoint x: 88, startPoint y: 230, endPoint x: 83, endPoint y: 232, distance: 5.6
drag, startPoint x: 83, startPoint y: 232, endPoint x: 246, endPoint y: 232, distance: 162.5
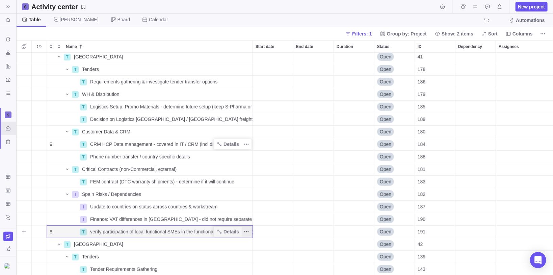
click at [246, 232] on icon "More actions" at bounding box center [246, 231] width 5 height 5
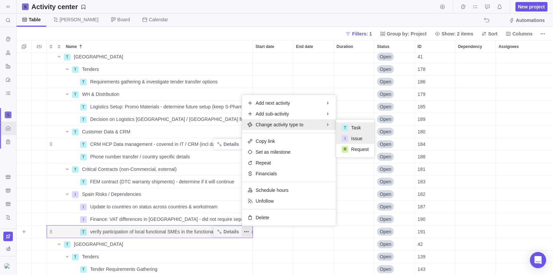
click at [347, 138] on div "I" at bounding box center [345, 138] width 7 height 7
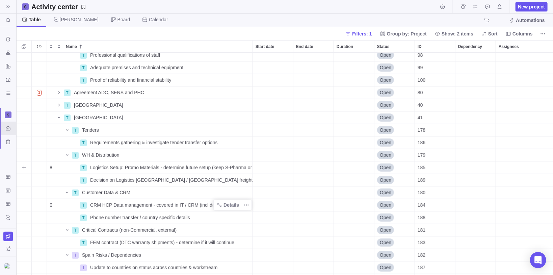
scroll to position [200, 0]
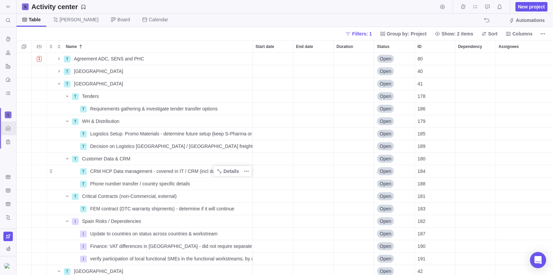
click at [119, 32] on div "Filters: 1 Group by: Project Show: 2 items Sort Columns" at bounding box center [285, 33] width 537 height 13
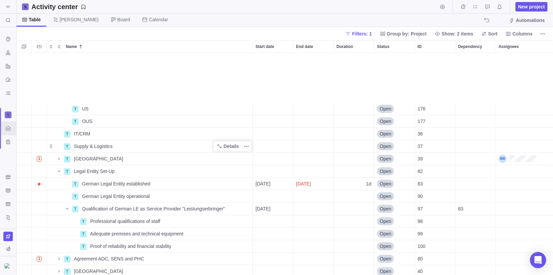
scroll to position [54, 0]
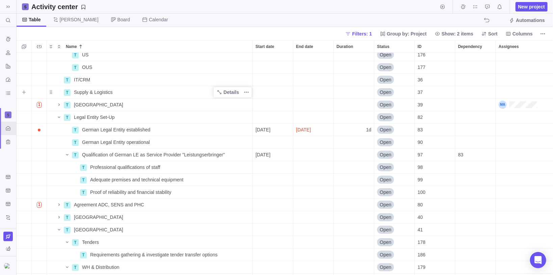
click at [56, 93] on div "Name" at bounding box center [55, 92] width 16 height 5
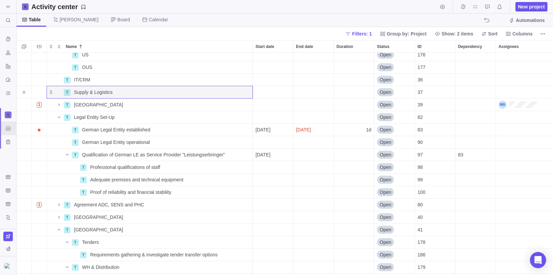
click at [27, 93] on span "Add sub-activity" at bounding box center [23, 92] width 9 height 9
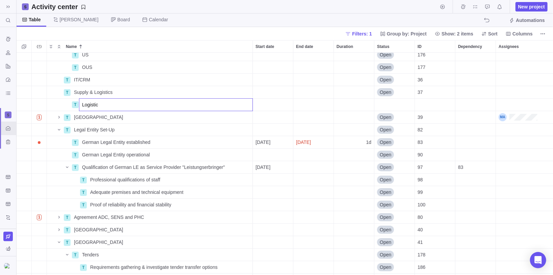
type input "Logistics"
click at [24, 102] on icon "Add sub-activity" at bounding box center [23, 104] width 5 height 5
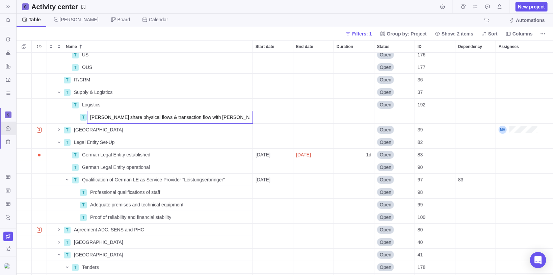
type input "[PERSON_NAME] share physical flows & transaction flow with [PERSON_NAME]"
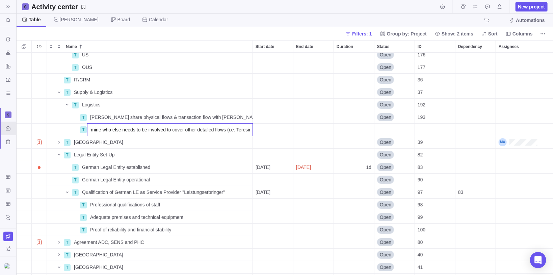
type input "Determine who else needs to be involved to cover other detailed flows (i.e. Ter…"
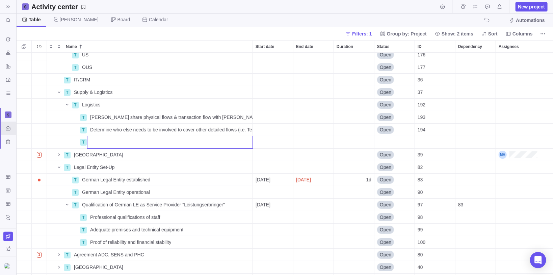
click at [50, 108] on div "T US Details Open 176 T OUS Details Open 177 T IT/CRM Details Open 36 T Supply …" at bounding box center [285, 164] width 537 height 223
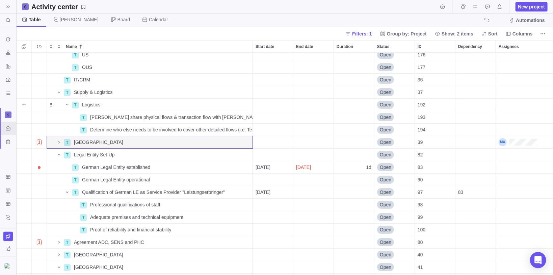
drag, startPoint x: 24, startPoint y: 105, endPoint x: 30, endPoint y: 107, distance: 6.6
click at [23, 105] on icon "Add sub-activity" at bounding box center [23, 104] width 5 height 5
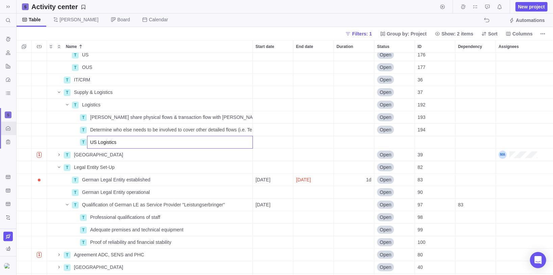
click at [118, 145] on input "US Logistics" at bounding box center [170, 142] width 166 height 13
click at [109, 144] on input "US Logistics" at bounding box center [170, 142] width 166 height 13
type input "US"
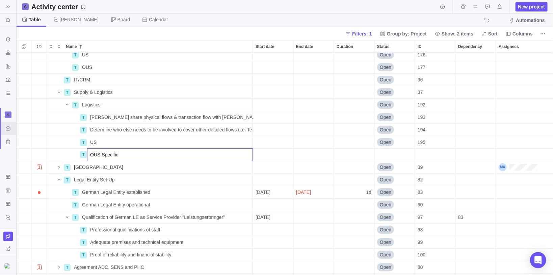
type input "OUS Specific"
click at [109, 144] on div "T US Details Open 176 T OUS Details Open 177 T IT/CRM Details Open 36 T Supply …" at bounding box center [285, 164] width 537 height 223
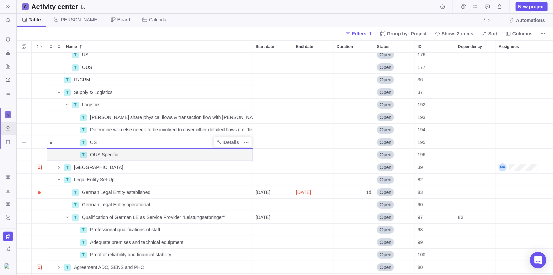
click at [110, 139] on div "US" at bounding box center [170, 142] width 165 height 12
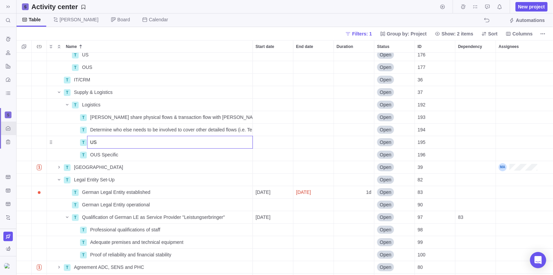
click at [108, 141] on input "US" at bounding box center [170, 142] width 166 height 13
type input "US Specific Logistics"
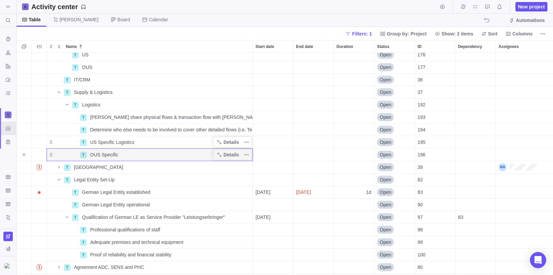
click at [130, 156] on div "OUS Specific" at bounding box center [170, 155] width 165 height 12
click at [130, 154] on input "OUS Specific" at bounding box center [170, 154] width 166 height 13
type input "OUS Specific Logistics"
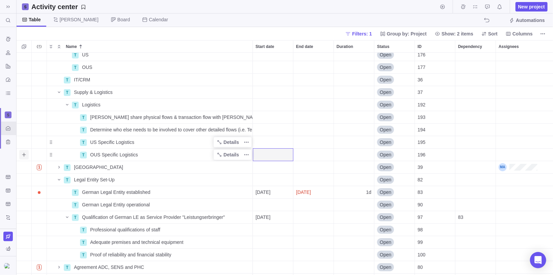
click at [21, 155] on icon "Add sub-activity" at bounding box center [23, 154] width 5 height 5
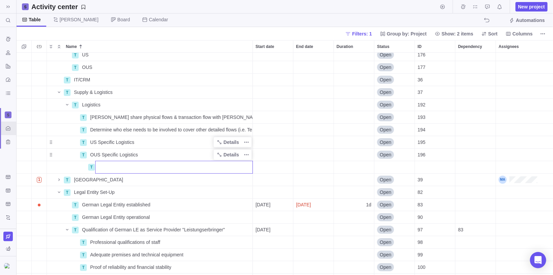
click at [23, 100] on div "T US Details Open 176 T OUS Details Open 177 T IT/CRM Details Open 36 T Supply …" at bounding box center [285, 164] width 537 height 223
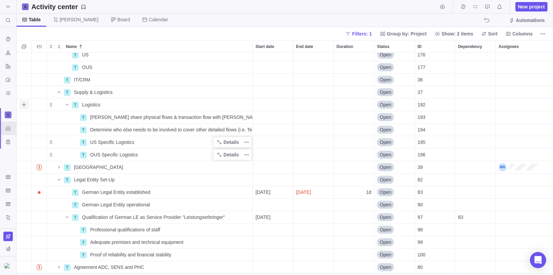
click at [25, 105] on icon "Add sub-activity" at bounding box center [23, 104] width 5 height 5
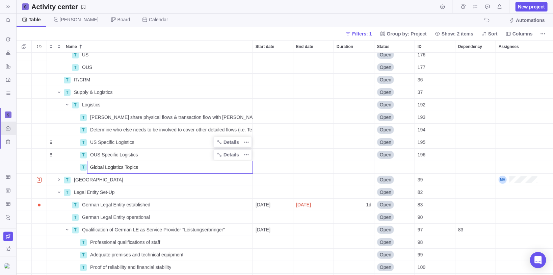
type input "Global Logistics Topics"
click at [64, 140] on div "T US Details Open 176 T OUS Details Open 177 T IT/CRM Details Open 36 T Supply …" at bounding box center [285, 164] width 537 height 223
click at [23, 155] on icon "Add sub-activity" at bounding box center [23, 154] width 5 height 5
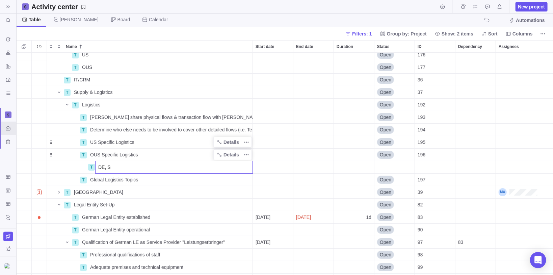
type input "DE, SE"
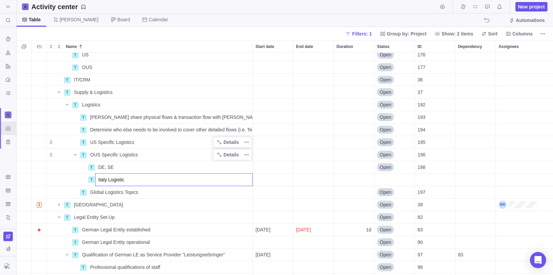
type input "Italy Logistics"
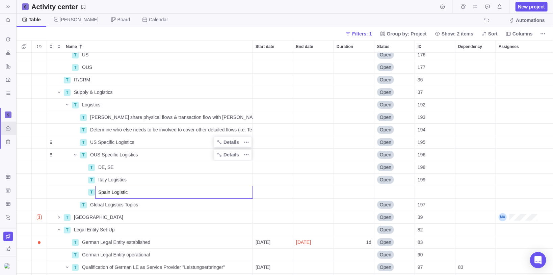
type input "Spain Logistics"
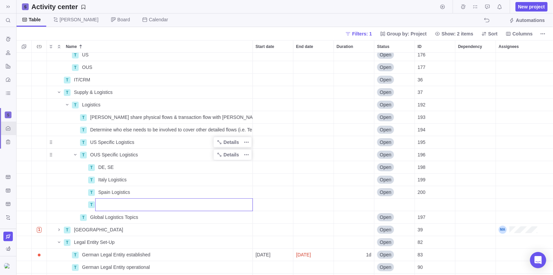
click at [119, 165] on div "T US Details Open 176 T OUS Details Open 177 T IT/CRM Details Open 36 T Supply …" at bounding box center [285, 164] width 537 height 223
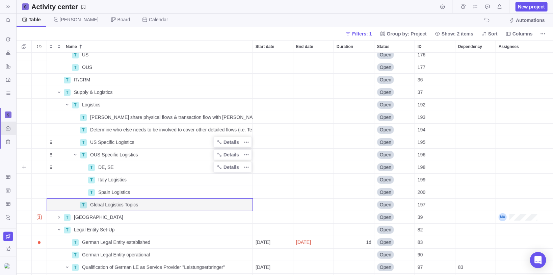
click at [116, 165] on div "DE, SE" at bounding box center [174, 167] width 157 height 12
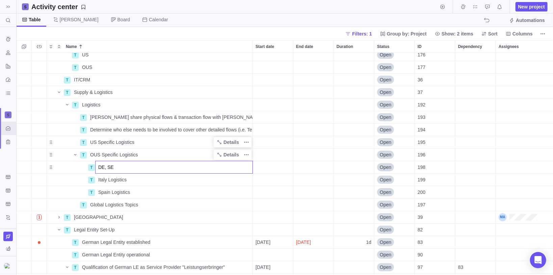
type input "D"
type input "Germany Logistics"
drag, startPoint x: 23, startPoint y: 156, endPoint x: 27, endPoint y: 157, distance: 3.9
click at [23, 155] on icon "Add sub-activity" at bounding box center [23, 154] width 5 height 5
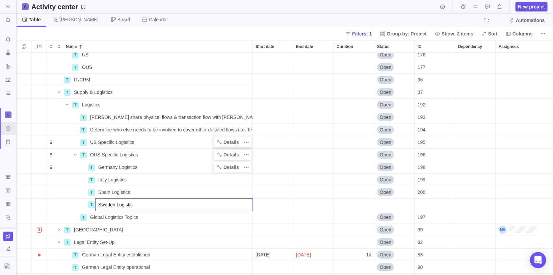
type input "Sweden Logistics"
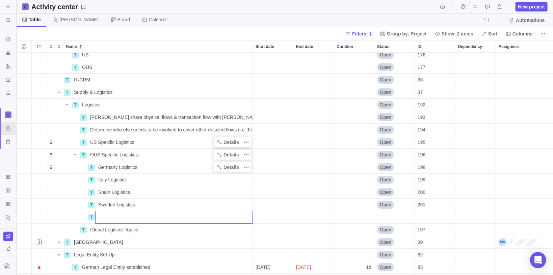
click at [36, 204] on div "T US Details Open 176 T OUS Details Open 177 T IT/CRM Details Open 36 T Supply …" at bounding box center [285, 164] width 537 height 223
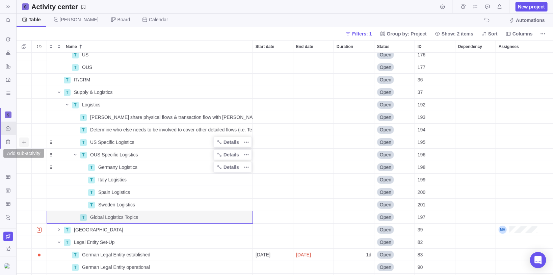
click at [23, 142] on icon "Add sub-activity" at bounding box center [23, 142] width 5 height 5
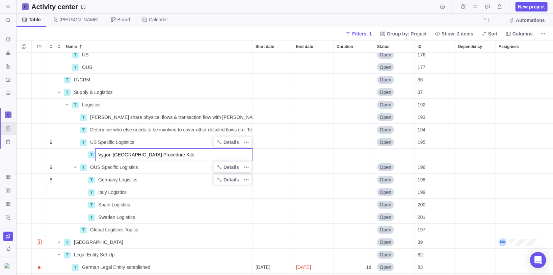
type input "Vygon [GEOGRAPHIC_DATA] Procedure Kits"
click at [24, 168] on div "T US Details Open 176 T OUS Details Open 177 T IT/CRM Details Open 36 T Supply …" at bounding box center [285, 164] width 537 height 223
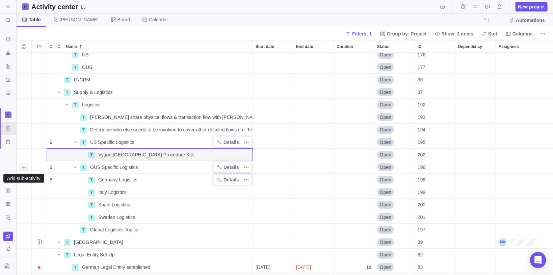
click at [24, 164] on span "Add sub-activity" at bounding box center [23, 167] width 9 height 9
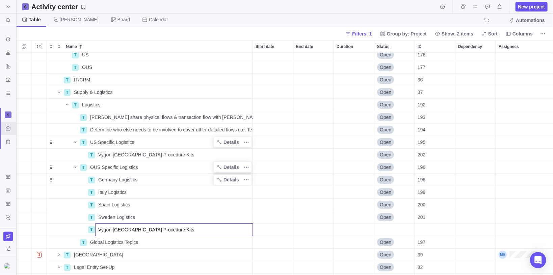
type input "Vygon [GEOGRAPHIC_DATA] Procedure Kits"
click at [24, 177] on div "T US Details Open 176 T OUS Details Open 177 T IT/CRM Details Open 36 T Supply …" at bounding box center [285, 164] width 537 height 223
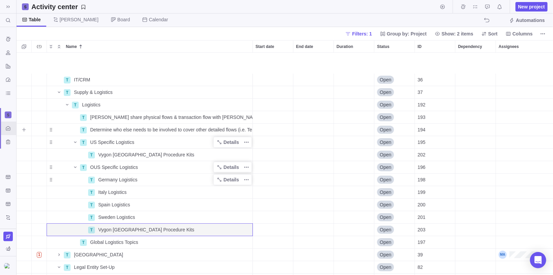
scroll to position [81, 0]
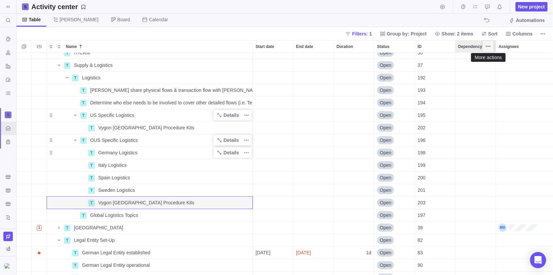
click at [489, 47] on icon "More actions" at bounding box center [488, 46] width 5 height 5
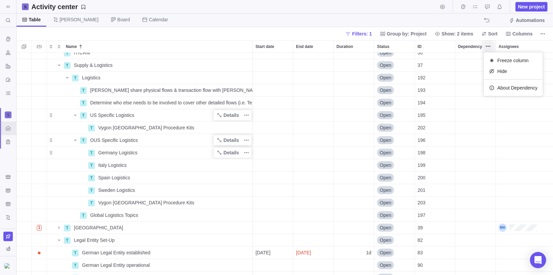
click at [357, 47] on div "Name Start date End date Duration Status ID Dependency Assignees T IT/CRM Detai…" at bounding box center [285, 157] width 537 height 235
click at [368, 47] on icon "More actions" at bounding box center [366, 46] width 5 height 5
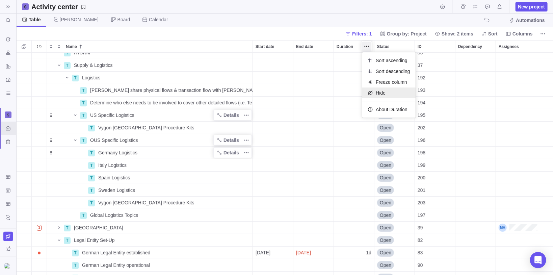
click at [381, 92] on span "Hide" at bounding box center [381, 93] width 10 height 7
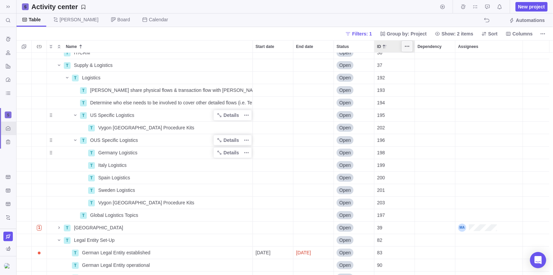
click at [410, 46] on span "More actions" at bounding box center [407, 46] width 9 height 9
click at [417, 90] on span "Hide" at bounding box center [422, 93] width 10 height 7
click at [507, 47] on div at bounding box center [516, 46] width 67 height 13
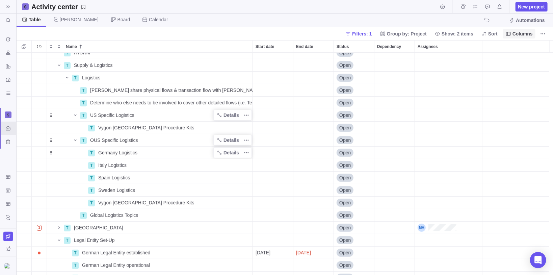
click at [520, 33] on span "Columns" at bounding box center [523, 33] width 20 height 7
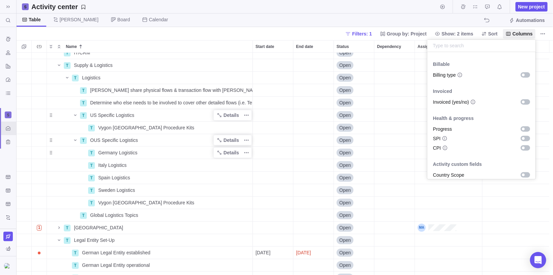
scroll to position [420, 0]
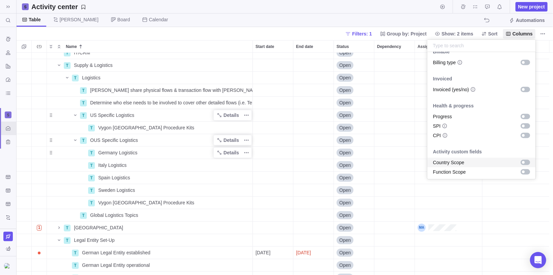
click at [522, 163] on div "grid" at bounding box center [525, 162] width 9 height 5
click at [522, 170] on div "grid" at bounding box center [525, 171] width 9 height 5
drag, startPoint x: 450, startPoint y: 23, endPoint x: 166, endPoint y: 35, distance: 284.4
click at [450, 23] on body "Search (Ctrl+K) Time logs history Resources Reports Dashboard BI dashboards Act…" at bounding box center [276, 137] width 553 height 275
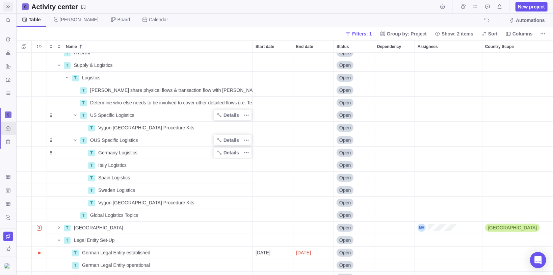
click at [7, 8] on icon at bounding box center [7, 6] width 5 height 5
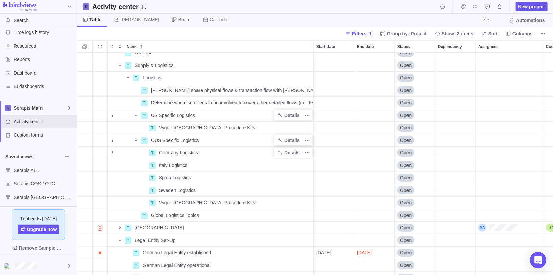
scroll to position [0, 0]
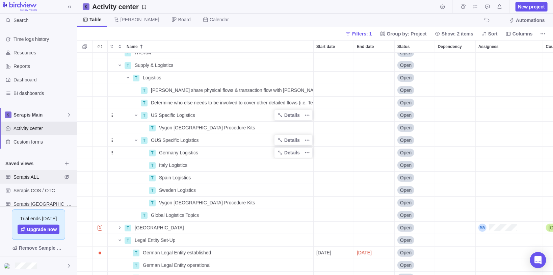
click at [46, 179] on span "Serapis ALL" at bounding box center [38, 177] width 49 height 7
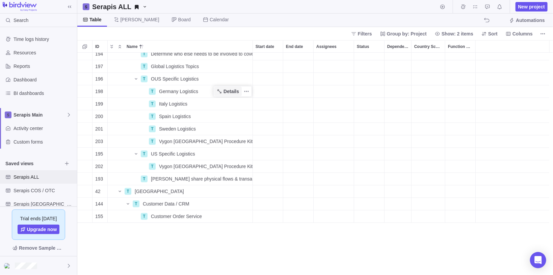
scroll to position [676, 0]
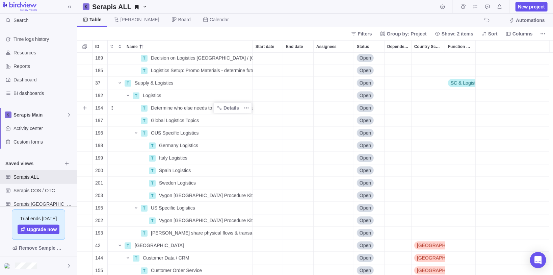
click at [199, 109] on span "Determine who else needs to be involved to cover other detailed flows (i.e. Ter…" at bounding box center [202, 108] width 102 height 7
click at [269, 107] on div "180 T Customer Data & CRM Details Open 184 T CRM HCP Data management - covered …" at bounding box center [315, 164] width 476 height 223
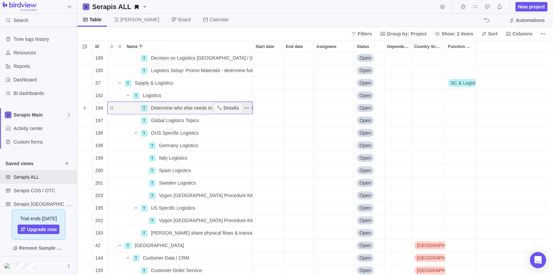
click at [244, 107] on span "More actions" at bounding box center [246, 107] width 9 height 9
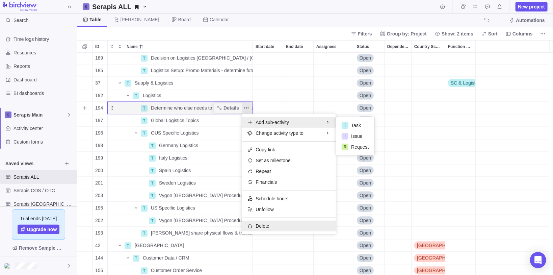
click at [266, 221] on div "Delete" at bounding box center [289, 226] width 94 height 11
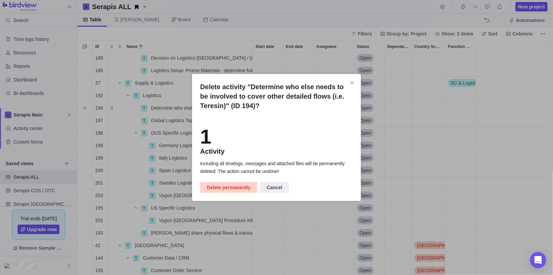
click at [230, 189] on span "Delete permanently" at bounding box center [229, 187] width 44 height 8
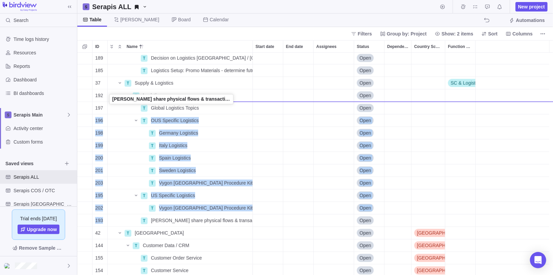
drag, startPoint x: 113, startPoint y: 222, endPoint x: 111, endPoint y: 102, distance: 120.3
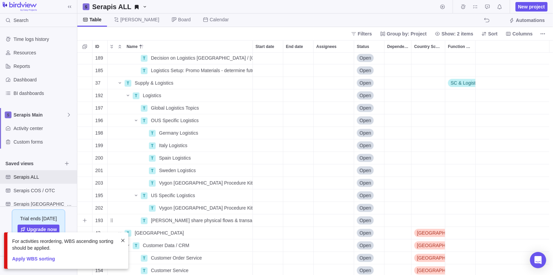
click at [261, 219] on div "Start date" at bounding box center [268, 221] width 30 height 12
click at [286, 177] on link "23" at bounding box center [288, 178] width 14 height 14
click at [295, 220] on div "End date" at bounding box center [298, 221] width 30 height 12
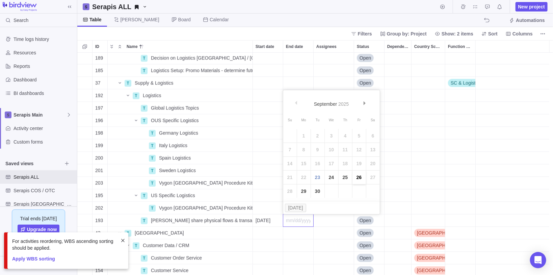
click at [356, 177] on link "26" at bounding box center [360, 178] width 14 height 14
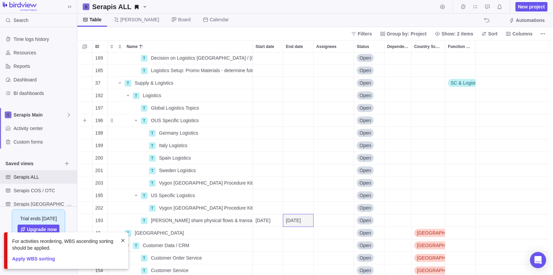
click at [267, 119] on div "Start date" at bounding box center [268, 121] width 30 height 12
click at [301, 213] on link "24" at bounding box center [302, 214] width 14 height 14
click at [300, 121] on div "End date" at bounding box center [298, 121] width 30 height 12
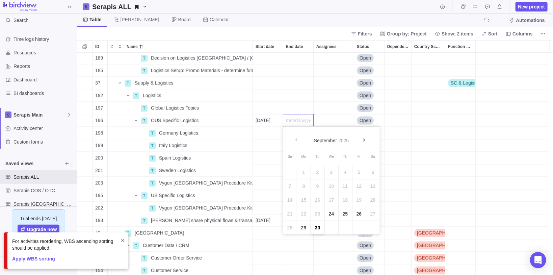
click at [318, 229] on link "30" at bounding box center [318, 228] width 14 height 14
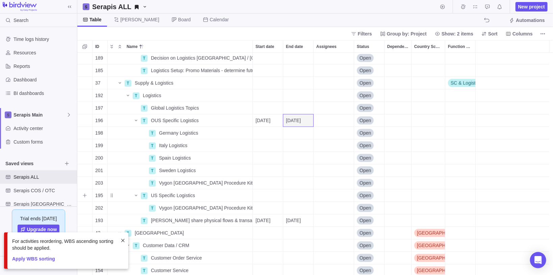
click at [263, 196] on div "Start date" at bounding box center [268, 196] width 30 height 12
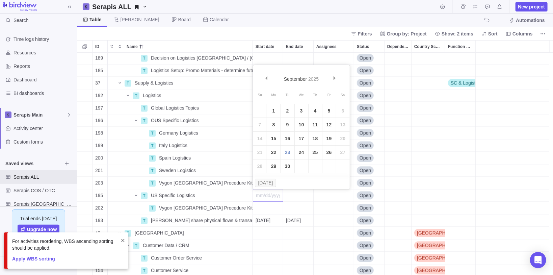
click at [230, 136] on div "180 T Customer Data & CRM Details Open 184 T CRM HCP Data management - covered …" at bounding box center [315, 164] width 476 height 223
click at [330, 121] on div "Assignees" at bounding box center [334, 121] width 40 height 12
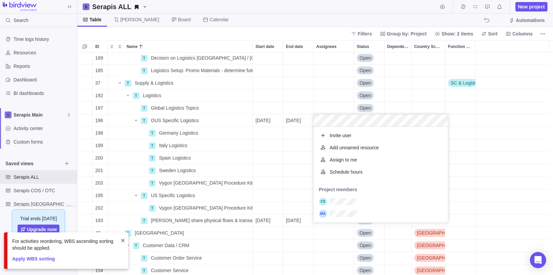
scroll to position [92, 130]
click at [315, 101] on div "180 T Customer Data & CRM Details Open 184 T CRM HCP Data management - covered …" at bounding box center [315, 164] width 476 height 223
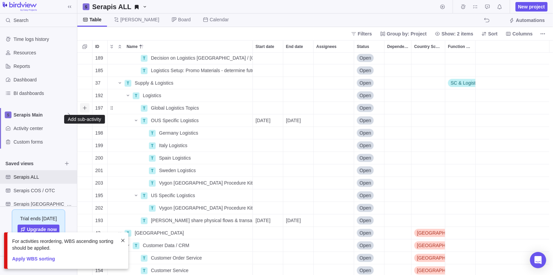
click at [83, 110] on icon "Add sub-activity" at bounding box center [84, 107] width 5 height 5
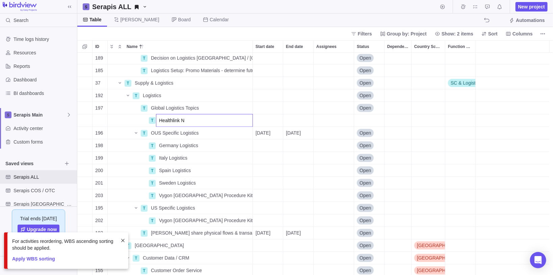
type input "Healthlink"
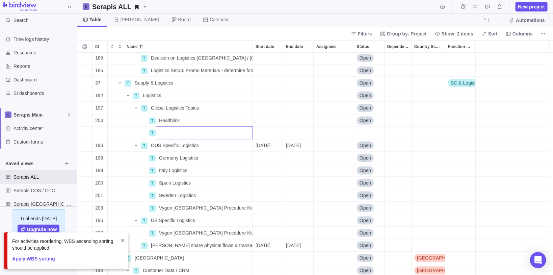
click at [194, 121] on div "180 T Customer Data & CRM Details Open 184 T CRM HCP Data management - covered …" at bounding box center [315, 164] width 476 height 223
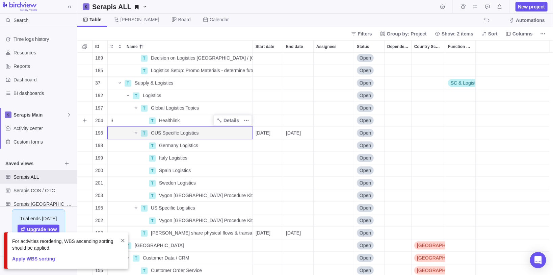
click at [183, 120] on div "Healthlink" at bounding box center [204, 121] width 96 height 12
type input "D"
click at [267, 121] on div "Start date" at bounding box center [268, 121] width 30 height 12
click at [193, 121] on div "180 T Customer Data & CRM Details Open 184 T CRM HCP Data management - covered …" at bounding box center [315, 164] width 476 height 223
click at [249, 121] on icon "More actions" at bounding box center [246, 120] width 5 height 5
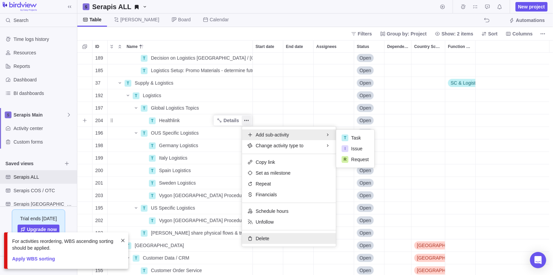
click at [267, 239] on span "Delete" at bounding box center [263, 238] width 14 height 7
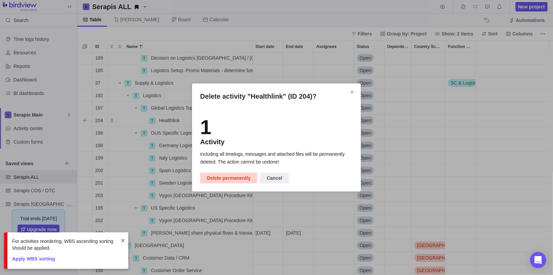
click at [237, 180] on span "Delete permanently" at bounding box center [229, 178] width 44 height 8
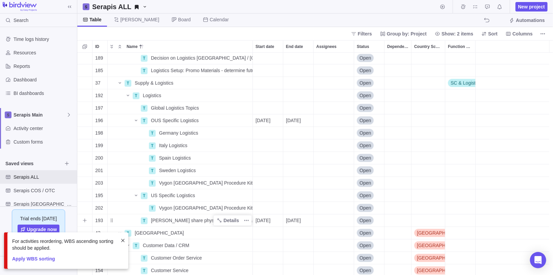
click at [200, 220] on span "[PERSON_NAME] share physical flows & transaction flow with [PERSON_NAME]" at bounding box center [202, 220] width 102 height 7
click at [119, 219] on div "180 T Customer Data & CRM Details Open 184 T CRM HCP Data management - covered …" at bounding box center [315, 164] width 476 height 223
click at [82, 83] on icon "Add sub-activity" at bounding box center [84, 82] width 5 height 5
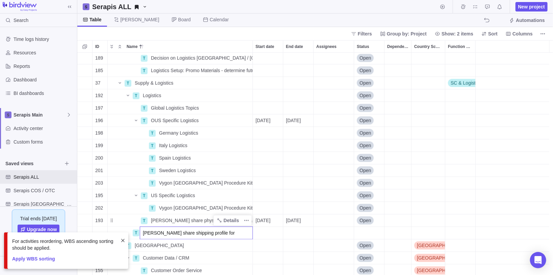
type input "[PERSON_NAME] share shipping profile form"
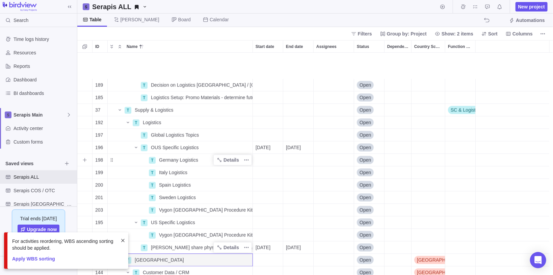
scroll to position [676, 0]
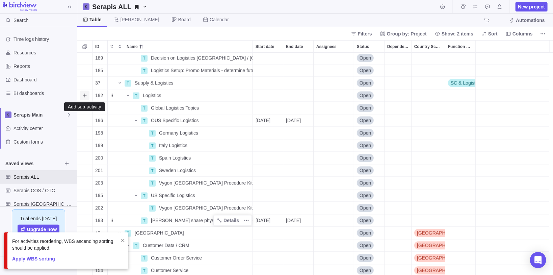
click at [84, 94] on icon "Add sub-activity" at bounding box center [85, 96] width 4 height 4
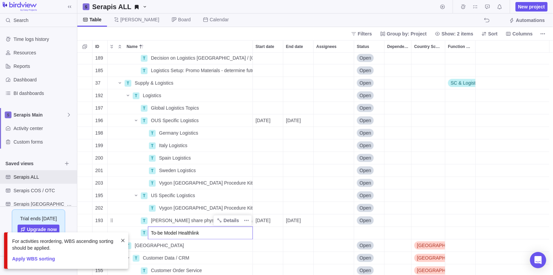
type input "To-be Model Healthlink"
click at [281, 176] on div "189 T Decision on Logistics [GEOGRAPHIC_DATA] / [GEOGRAPHIC_DATA] freight - CGM…" at bounding box center [315, 164] width 476 height 223
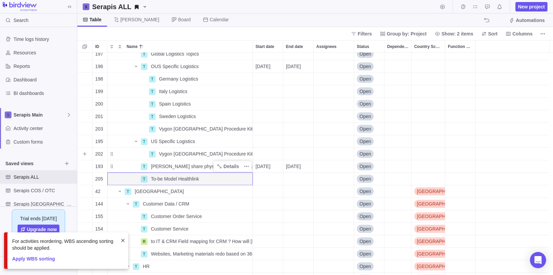
scroll to position [703, 0]
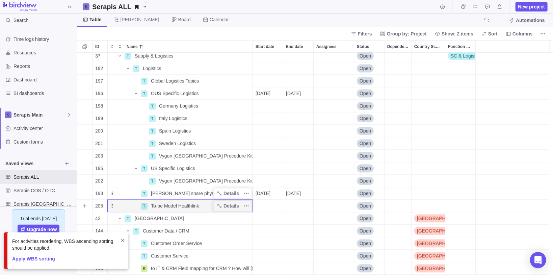
click at [206, 206] on div "To-be Model Healthlink" at bounding box center [200, 206] width 104 height 12
click at [205, 207] on input "To-be Model Healthlink" at bounding box center [200, 206] width 105 height 13
type input "To-be Model Healthlink as basis for Healthlink setup"
click at [286, 210] on div "188 T Phone number transfer / country specific details Details Open 182 I [GEOG…" at bounding box center [315, 164] width 476 height 223
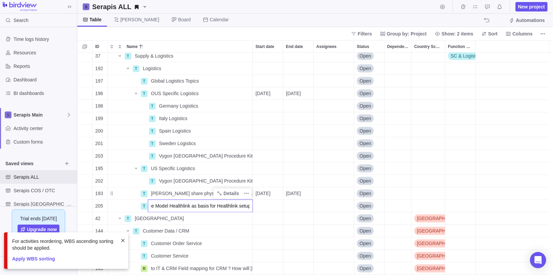
scroll to position [0, 0]
click at [179, 205] on span "To-be Model Healthlink as basis for Healthlink setup" at bounding box center [202, 206] width 102 height 7
click at [188, 204] on input "To-be Model Healthlink as basis for Healthlink setup" at bounding box center [200, 206] width 105 height 13
type input "To-be Model as basis for Healthlink setup"
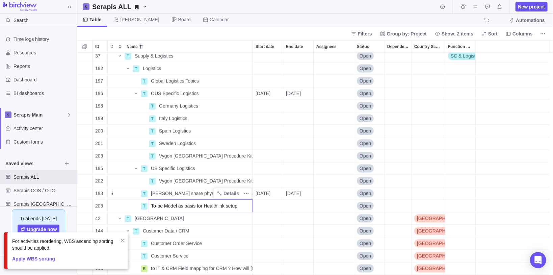
click at [271, 201] on div "188 T Phone number transfer / country specific details Details Open 182 I [GEOG…" at bounding box center [315, 164] width 476 height 223
click at [124, 240] on span at bounding box center [122, 240] width 5 height 5
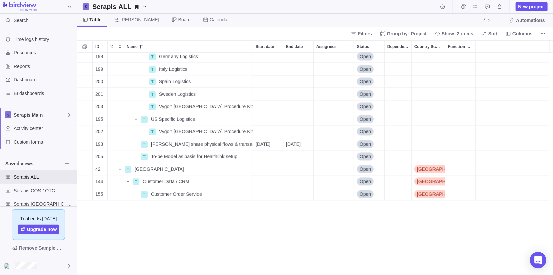
scroll to position [671, 0]
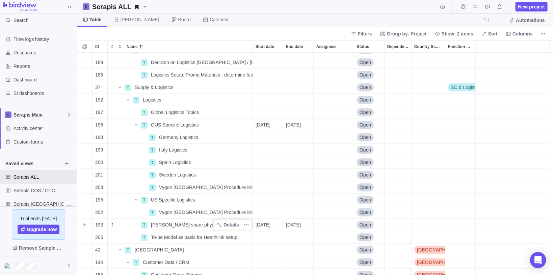
click at [196, 226] on span "[PERSON_NAME] share physical flows & transaction flow with [PERSON_NAME]" at bounding box center [202, 225] width 102 height 7
click at [213, 225] on input "[PERSON_NAME] share physical flows & transaction flow with [PERSON_NAME]" at bounding box center [200, 225] width 105 height 13
click at [247, 226] on input "[PERSON_NAME] share physical flows & transaction flow with [PERSON_NAME]" at bounding box center [200, 225] width 105 height 13
type input "[PERSON_NAME] share physical flows & transaction flow and shipping profiles wit…"
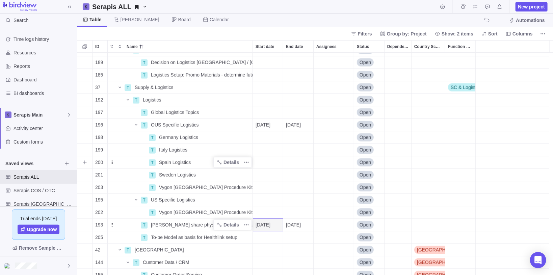
click at [180, 161] on span "Spain Logistics" at bounding box center [175, 162] width 32 height 7
click at [193, 163] on input "Spain Logistics" at bounding box center [204, 162] width 97 height 13
type input "Spain Logistics (Local WH)"
click at [200, 148] on div "183 T FEM contract (DTC warranty shipments) - determine if it will continue Det…" at bounding box center [315, 164] width 476 height 223
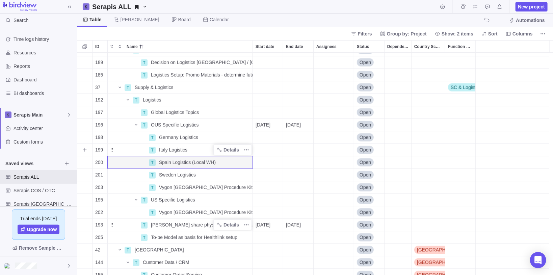
click at [195, 148] on div "Italy Logistics" at bounding box center [204, 150] width 96 height 12
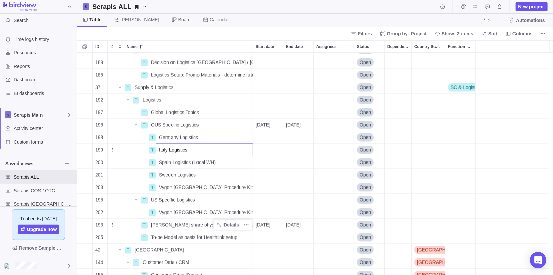
click at [195, 148] on input "Italy Logistics" at bounding box center [204, 150] width 97 height 13
type input "Italy Logistics (Local WH)"
click at [269, 148] on div "183 T FEM contract (DTC warranty shipments) - determine if it will continue Det…" at bounding box center [315, 164] width 476 height 223
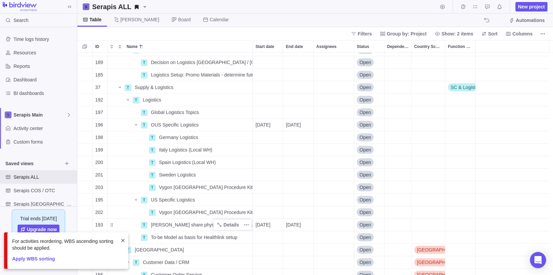
click at [123, 239] on span at bounding box center [122, 240] width 5 height 5
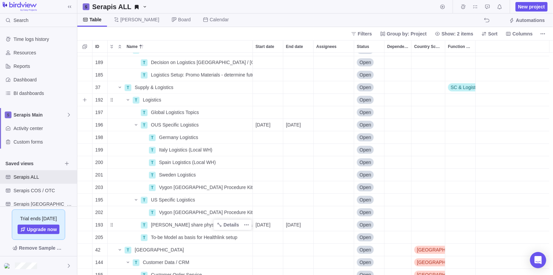
drag, startPoint x: 84, startPoint y: 100, endPoint x: 95, endPoint y: 109, distance: 14.1
click at [84, 100] on icon "Add sub-activity" at bounding box center [85, 100] width 4 height 4
type input "D"
click at [202, 38] on body "Search Time logs history Resources Reports Dashboard BI dashboards Serapis Main…" at bounding box center [276, 137] width 553 height 275
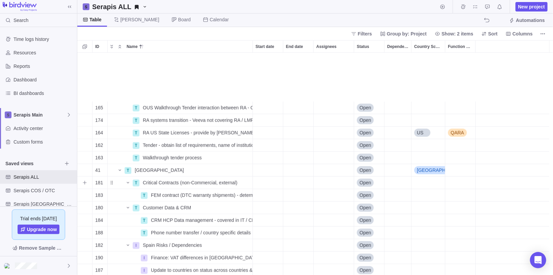
scroll to position [671, 0]
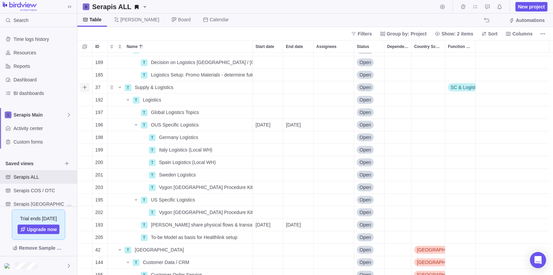
click at [83, 88] on icon "Add sub-activity" at bounding box center [84, 87] width 5 height 5
type input "Supply Chain"
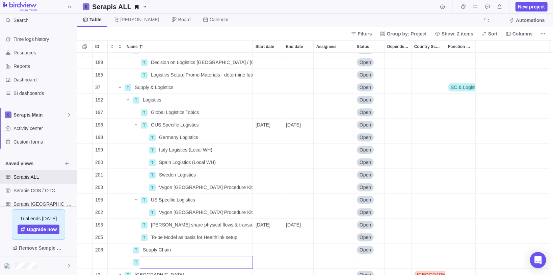
click at [83, 250] on div "179 T WH & Distribution Details Open 189 T Decision on Logistics [GEOGRAPHIC_DA…" at bounding box center [315, 164] width 476 height 223
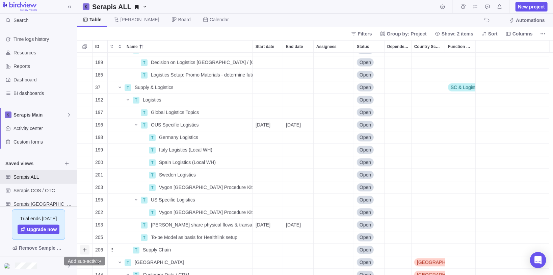
click at [85, 249] on icon "Add sub-activity" at bounding box center [85, 250] width 4 height 4
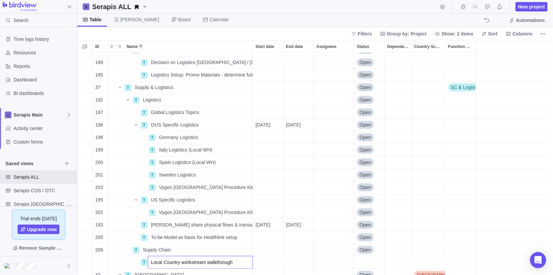
type input "Local Country workstream walkthrough"
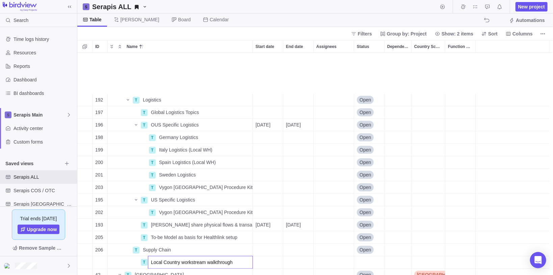
scroll to position [725, 0]
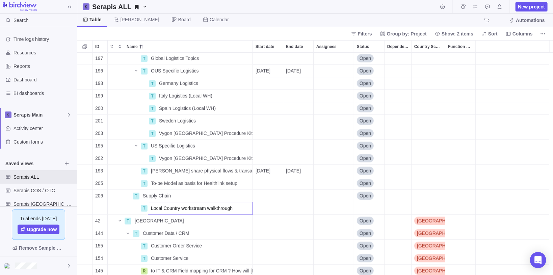
drag, startPoint x: 86, startPoint y: 170, endPoint x: 101, endPoint y: 169, distance: 15.6
click at [86, 170] on div "197 T Global Logistics Topics Details Open 196 T OUS Specific Logistics Details…" at bounding box center [315, 164] width 476 height 223
click at [200, 171] on span "[PERSON_NAME] share physical flows & transaction flow and shipping profiles wit…" at bounding box center [202, 171] width 102 height 7
click at [195, 171] on input "[PERSON_NAME] share physical flows & transaction flow and shipping profiles wit…" at bounding box center [200, 171] width 105 height 13
drag, startPoint x: 197, startPoint y: 171, endPoint x: 245, endPoint y: 171, distance: 47.6
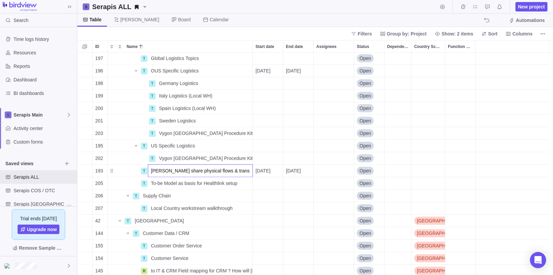
click at [245, 171] on input "[PERSON_NAME] share physical flows & transaction flow and shipping profiles wit…" at bounding box center [200, 171] width 105 height 13
type input "[PERSON_NAME] share shipping profiles with [PERSON_NAME] ([PERSON_NAME], IT, ES…"
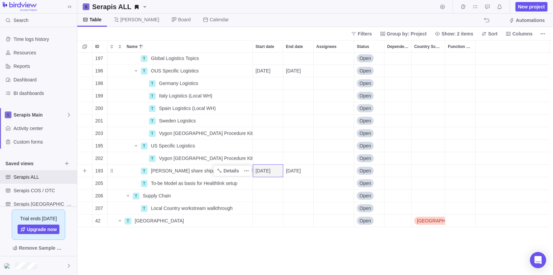
scroll to position [671, 0]
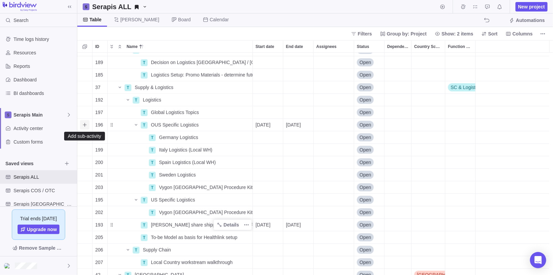
click at [82, 125] on icon "Add sub-activity" at bounding box center [84, 124] width 5 height 5
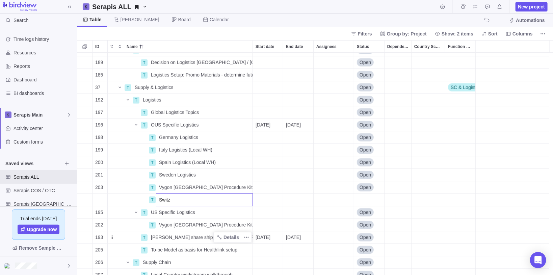
type input "Swit"
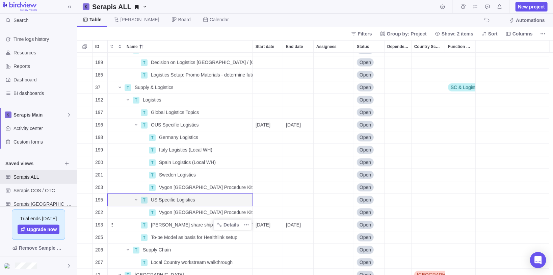
click at [333, 8] on div "Serapis ALL New project" at bounding box center [315, 7] width 476 height 14
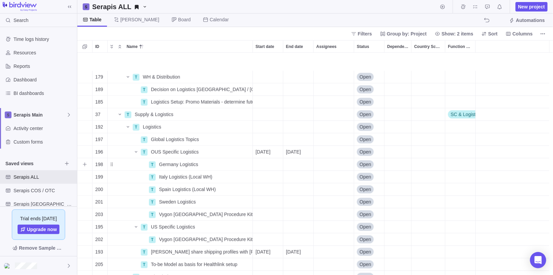
scroll to position [698, 0]
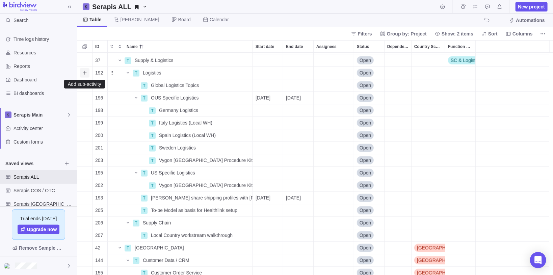
click at [81, 73] on span "Add sub-activity" at bounding box center [84, 72] width 9 height 9
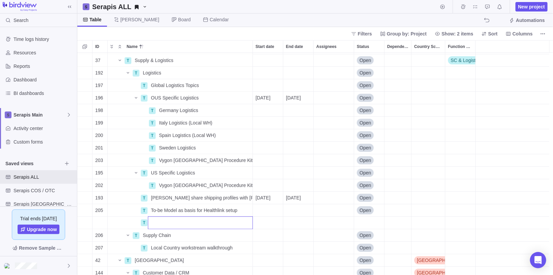
click at [125, 88] on div "185 T Logistics Setup: Promo Materials - determine future setup (keep S-Pharma …" at bounding box center [315, 164] width 476 height 223
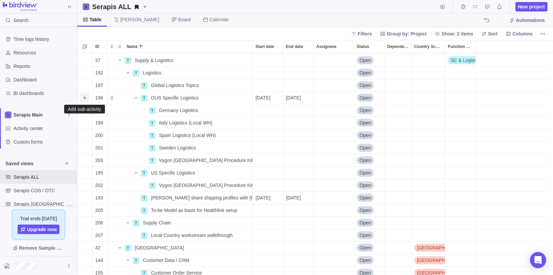
click at [84, 98] on icon "Add sub-activity" at bounding box center [84, 97] width 5 height 5
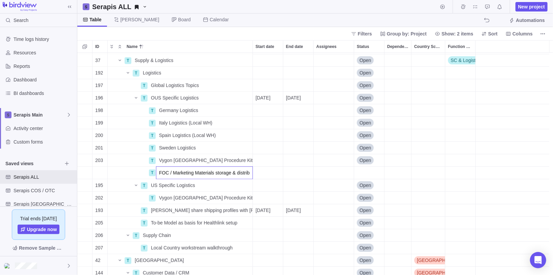
scroll to position [0, 0]
type input "FOC / Marketing Materials storage & distribution locall"
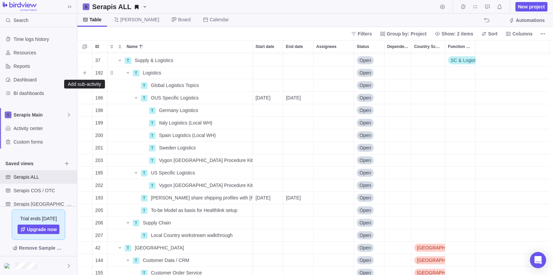
drag, startPoint x: 84, startPoint y: 73, endPoint x: 136, endPoint y: 82, distance: 52.2
click at [85, 73] on icon "Add sub-activity" at bounding box center [85, 73] width 4 height 4
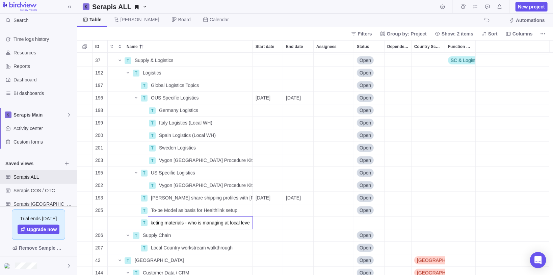
type input "FOC / Marketing materials - who is managing at local level?"
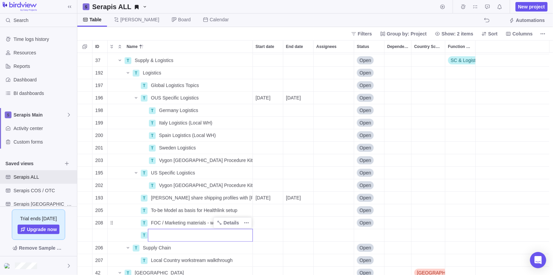
drag, startPoint x: 187, startPoint y: 224, endPoint x: 213, endPoint y: 224, distance: 26.4
click at [183, 222] on div "185 T Logistics Setup: Promo Materials - determine future setup (keep S-Pharma …" at bounding box center [315, 164] width 476 height 223
click at [213, 224] on span "FOC / Marketing materials - who is managing at local level?" at bounding box center [202, 223] width 102 height 7
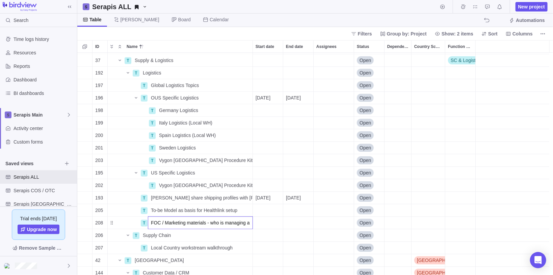
click at [261, 224] on div "185 T Logistics Setup: Promo Materials - determine future setup (keep S-Pharma …" at bounding box center [315, 164] width 476 height 223
click at [244, 222] on icon "More actions" at bounding box center [246, 222] width 5 height 5
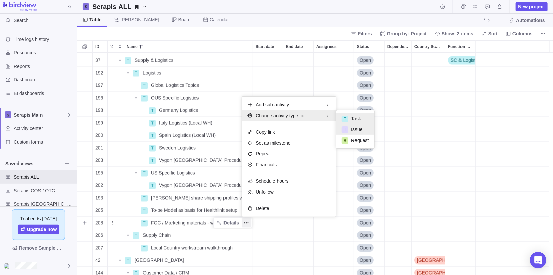
click at [360, 129] on span "Issue" at bounding box center [356, 129] width 11 height 7
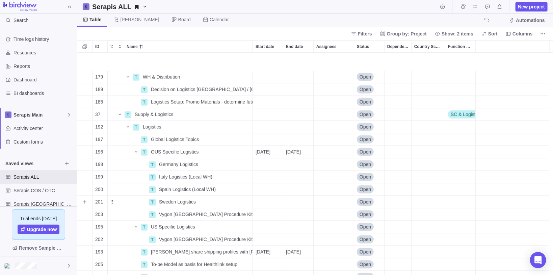
scroll to position [698, 0]
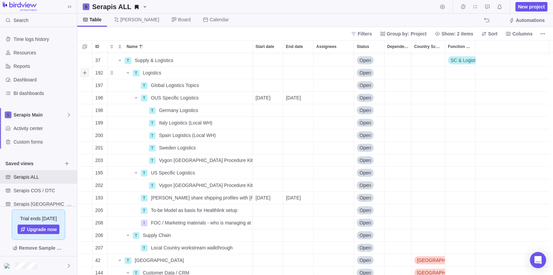
click at [86, 73] on icon "Add sub-activity" at bounding box center [84, 72] width 5 height 5
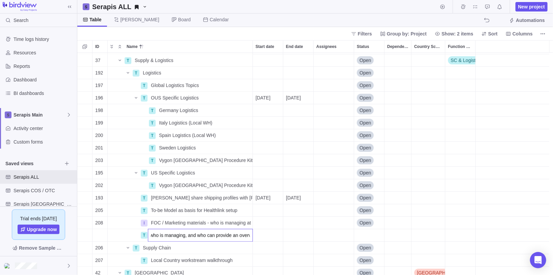
scroll to position [0, 71]
type input "Returns management process - who is managing, and who can provide an overview"
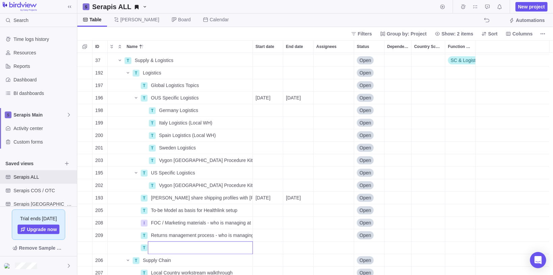
click at [262, 235] on div "185 T Logistics Setup: Promo Materials - determine future setup (keep S-Pharma …" at bounding box center [315, 164] width 476 height 223
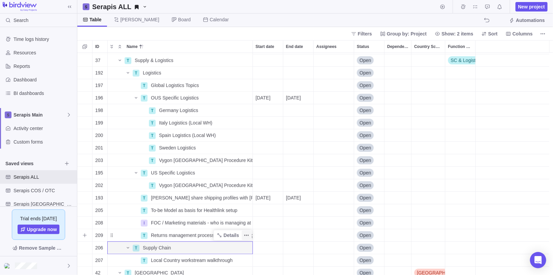
click at [245, 236] on icon "More actions" at bounding box center [246, 235] width 5 height 5
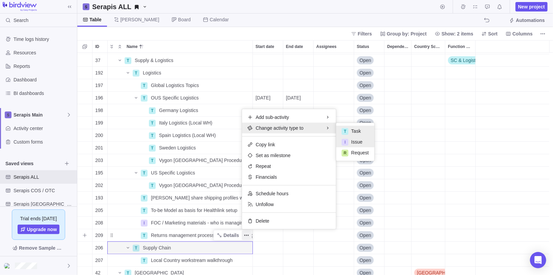
click at [358, 144] on span "Issue" at bounding box center [356, 142] width 11 height 7
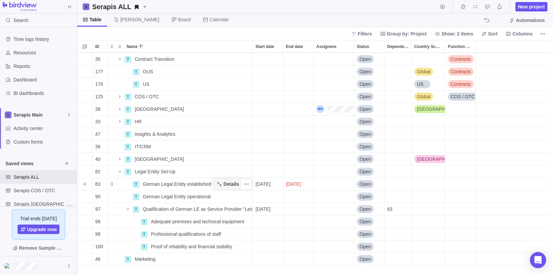
scroll to position [23, 0]
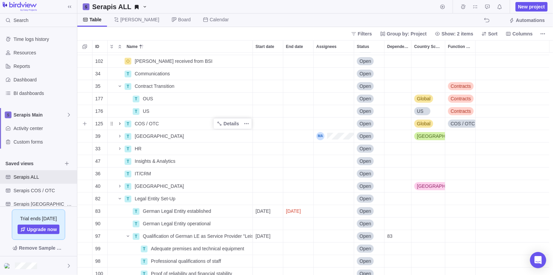
click at [119, 123] on icon "Name" at bounding box center [119, 123] width 5 height 5
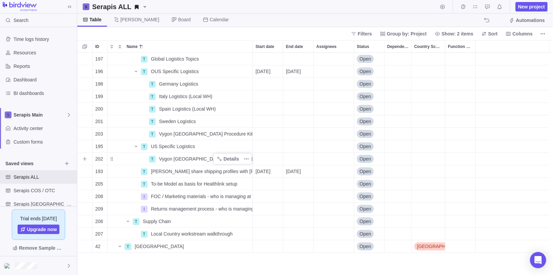
scroll to position [861, 0]
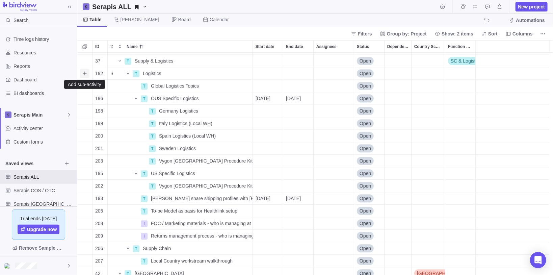
click at [83, 74] on icon "Add sub-activity" at bounding box center [84, 73] width 5 height 5
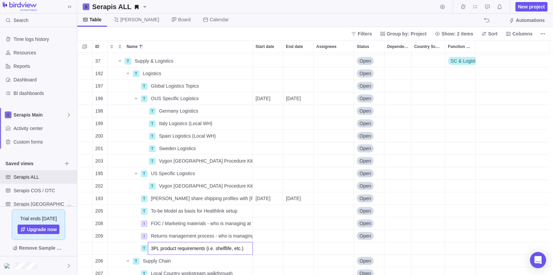
type input "3PL product requirements (i.e. shelflife, etc.)"
click at [124, 247] on div "184 T CRM HCP Data management - covered in IT / CRM (incl data privacy) Details…" at bounding box center [315, 164] width 476 height 223
click at [250, 250] on span "More actions" at bounding box center [246, 248] width 9 height 9
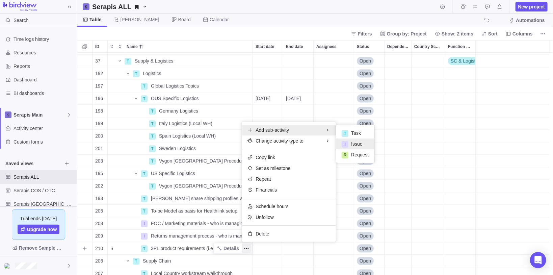
click at [351, 143] on span "Issue" at bounding box center [356, 144] width 11 height 7
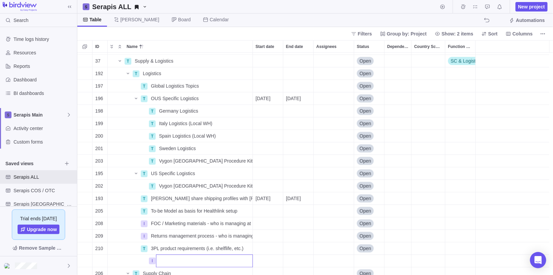
click at [202, 232] on div "184 T CRM HCP Data management - covered in IT / CRM (incl data privacy) Details…" at bounding box center [315, 164] width 476 height 223
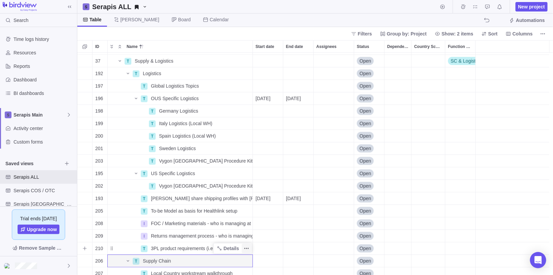
click at [247, 249] on icon "More actions" at bounding box center [246, 248] width 5 height 5
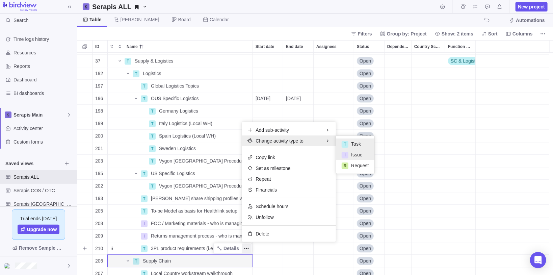
click at [359, 153] on span "Issue" at bounding box center [356, 154] width 11 height 7
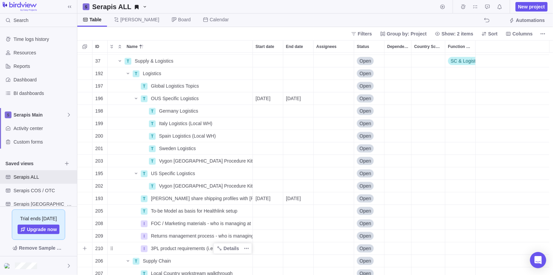
click at [174, 249] on span "3PL product requirements (i.e. shelflife, etc.)" at bounding box center [197, 248] width 93 height 7
click at [149, 248] on input "3PL product requirements (i.e. shelflife, etc.)" at bounding box center [200, 248] width 105 height 13
click at [150, 248] on input "3PL product requirements (i.e. shelflife, etc.)" at bounding box center [200, 248] width 105 height 13
type input "Dependency 3PL product requirements (i.e. shelflife, etc.)"
click at [285, 229] on div "184 T CRM HCP Data management - covered in IT / CRM (incl data privacy) Details…" at bounding box center [315, 164] width 476 height 223
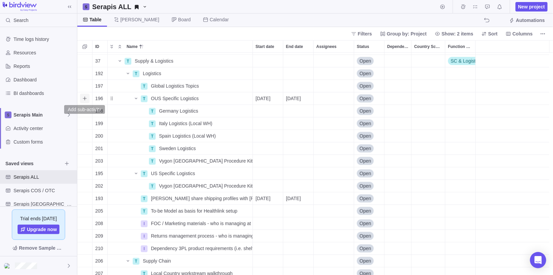
click at [83, 100] on icon "Add sub-activity" at bounding box center [84, 98] width 5 height 5
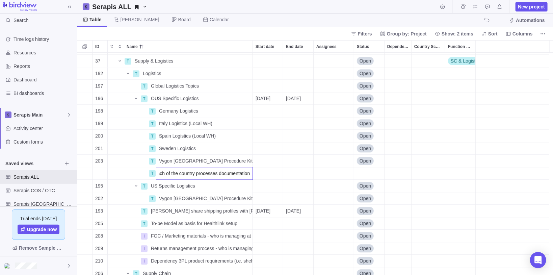
type input "Collect each of the country processes documentation"
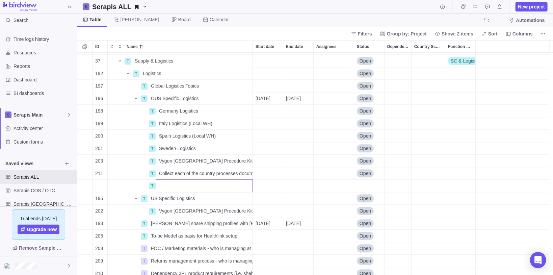
click at [139, 99] on div "184 T CRM HCP Data management - covered in IT / CRM (incl data privacy) Details…" at bounding box center [315, 164] width 476 height 223
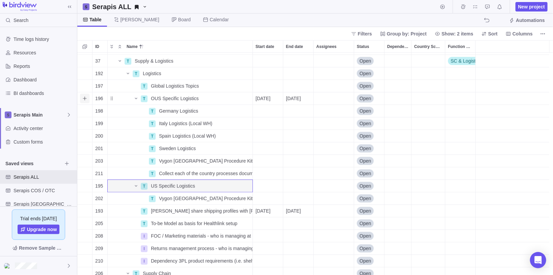
click at [84, 97] on icon "Add sub-activity" at bounding box center [85, 98] width 4 height 4
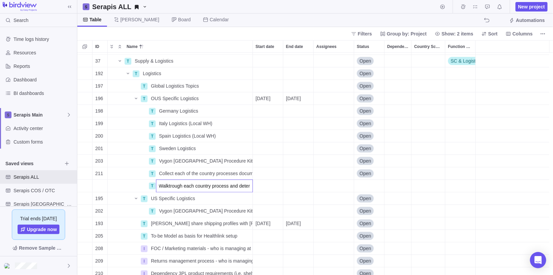
scroll to position [0, 0]
type input "Walktrough each country As-is process to determine gaps"
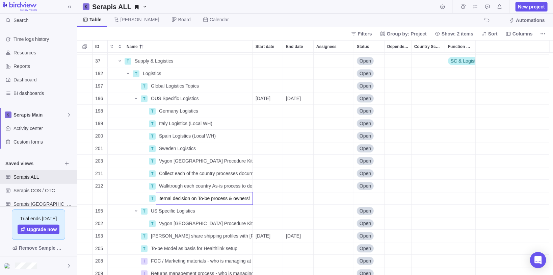
scroll to position [0, 20]
type input "SENS internal decision on To-be process & ownership"
click at [289, 175] on div "184 T CRM HCP Data management - covered in IT / CRM (incl data privacy) Details…" at bounding box center [315, 164] width 476 height 223
click at [186, 184] on span "Walktrough each country As-is process to determine gaps" at bounding box center [206, 185] width 94 height 7
click at [186, 170] on div "184 T CRM HCP Data management - covered in IT / CRM (incl data privacy) Details…" at bounding box center [315, 164] width 476 height 223
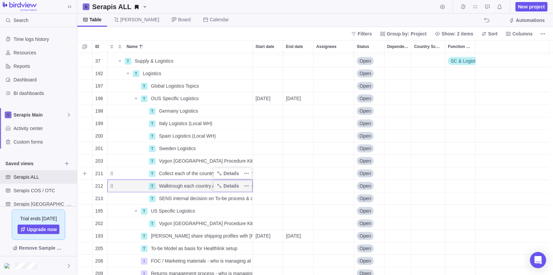
click at [181, 173] on span "Collect each of the country processes documentation" at bounding box center [206, 173] width 94 height 7
click at [176, 172] on input "Collect each of the country processes documentation" at bounding box center [204, 173] width 97 height 13
click at [276, 174] on div "184 T CRM HCP Data management - covered in IT / CRM (incl data privacy) Details…" at bounding box center [315, 164] width 476 height 223
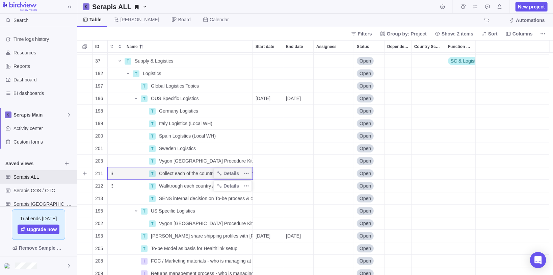
click at [191, 174] on span "Collect each of the country processes documentation" at bounding box center [206, 173] width 94 height 7
click at [218, 172] on input "Collect each of the country processes documentation" at bounding box center [204, 173] width 97 height 13
drag, startPoint x: 244, startPoint y: 173, endPoint x: 258, endPoint y: 172, distance: 14.2
click at [279, 173] on div "184 T CRM HCP Data management - covered in IT / CRM (incl data privacy) Details…" at bounding box center [315, 164] width 476 height 223
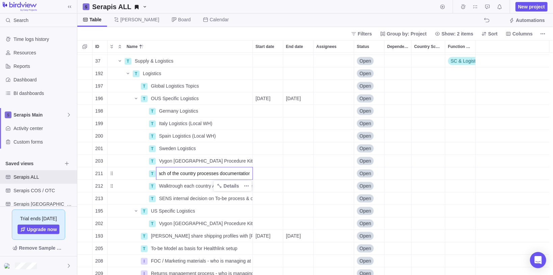
click at [249, 172] on input "Collect each of the country processes documentation" at bounding box center [204, 173] width 97 height 13
type input "Collect each of the country processes documentation + Shipping profiles"
click at [271, 32] on body "Search Time logs history Resources Reports Dashboard BI dashboards Serapis Main…" at bounding box center [276, 137] width 553 height 275
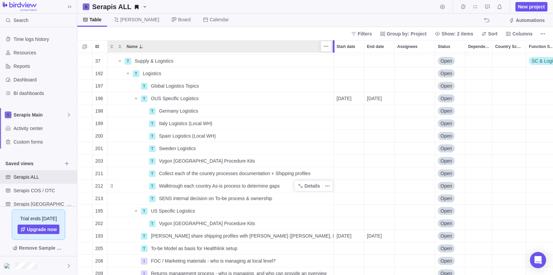
drag, startPoint x: 252, startPoint y: 45, endPoint x: 335, endPoint y: 48, distance: 82.5
click at [335, 48] on div at bounding box center [334, 46] width 2 height 13
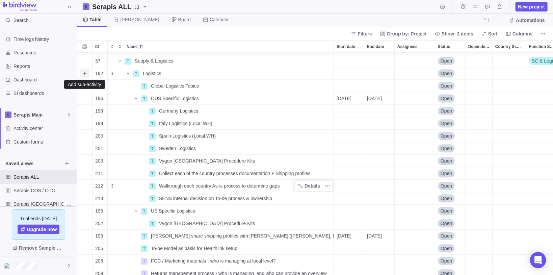
click at [84, 74] on icon "Add sub-activity" at bounding box center [84, 73] width 5 height 5
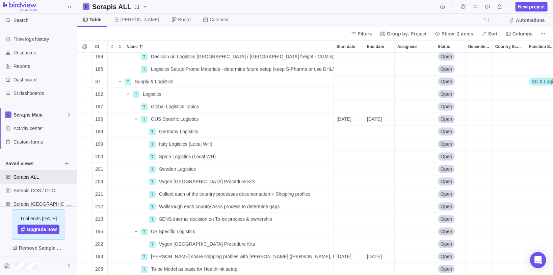
scroll to position [840, 0]
click at [132, 118] on div "T 180 T Customer Data & CRM Details Open 184 T CRM HCP Data management - covere…" at bounding box center [315, 164] width 476 height 223
click at [197, 191] on span "Collect each of the country processes documentation + Shipping profiles" at bounding box center [235, 194] width 152 height 7
click at [183, 195] on input "Collect each of the country processes documentation + Shipping profiles" at bounding box center [245, 194] width 178 height 13
click at [179, 194] on input "Collect each of the country processes documentation + Shipping profiles" at bounding box center [245, 194] width 178 height 13
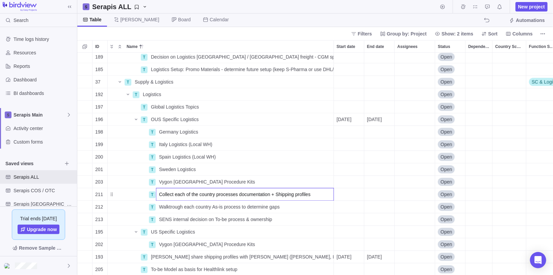
drag, startPoint x: 174, startPoint y: 194, endPoint x: 198, endPoint y: 195, distance: 24.4
click at [198, 195] on input "Collect each of the country processes documentation + Shipping profiles" at bounding box center [245, 194] width 178 height 13
drag, startPoint x: 249, startPoint y: 195, endPoint x: 245, endPoint y: 194, distance: 4.1
click at [245, 194] on input "Collect country processes documentation + Shipping profiles" at bounding box center [245, 194] width 178 height 13
type input "Collect country processes documentation, SOPs, and Shipping profiles"
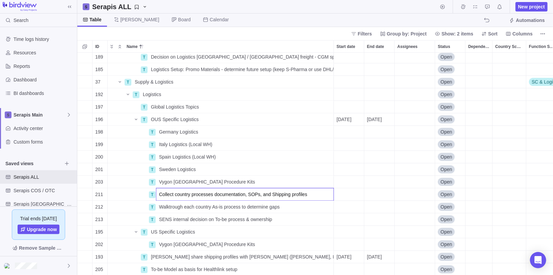
click at [344, 191] on div "180 T Customer Data & CRM Details Open 184 T CRM HCP Data management - covered …" at bounding box center [315, 164] width 476 height 223
click at [210, 194] on span "Collect country processes documentation, SOPs, and Shipping profiles" at bounding box center [233, 194] width 148 height 7
click at [350, 194] on div "180 T Customer Data & CRM Details Open 184 T CRM HCP Data management - covered …" at bounding box center [315, 164] width 476 height 223
click at [349, 195] on div "Start date" at bounding box center [349, 194] width 30 height 12
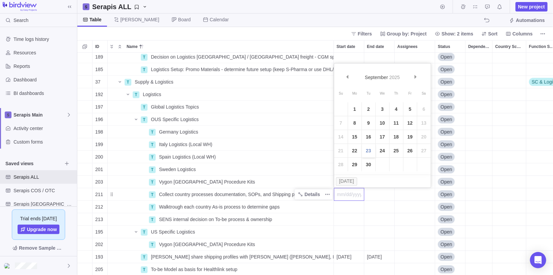
click at [367, 151] on link "23" at bounding box center [369, 151] width 14 height 14
click at [373, 213] on div "End date" at bounding box center [380, 219] width 30 height 12
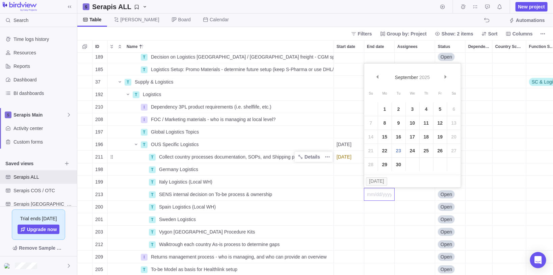
click at [339, 161] on div "180 T Customer Data & CRM Details Open 184 T CRM HCP Data management - covered …" at bounding box center [315, 164] width 476 height 223
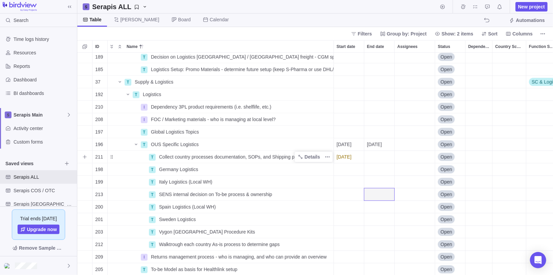
click at [375, 156] on div "End date" at bounding box center [380, 157] width 30 height 12
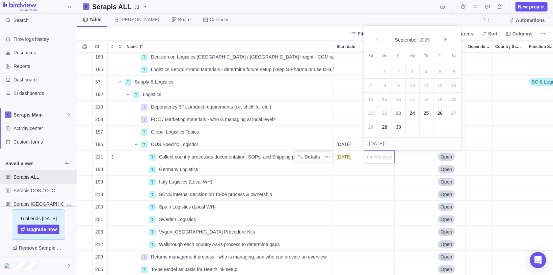
click at [114, 143] on div "180 T Customer Data & CRM Details Open 184 T CRM HCP Data management - covered …" at bounding box center [315, 164] width 476 height 223
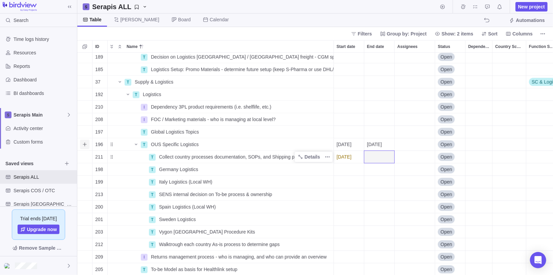
click at [84, 144] on icon "Add sub-activity" at bounding box center [85, 144] width 4 height 4
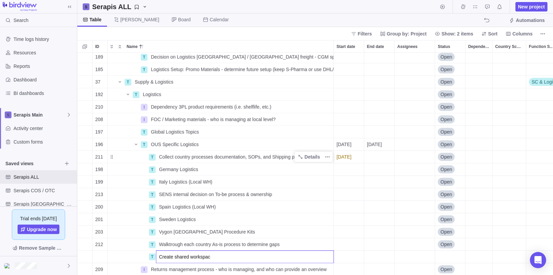
type input "Create shared workspace"
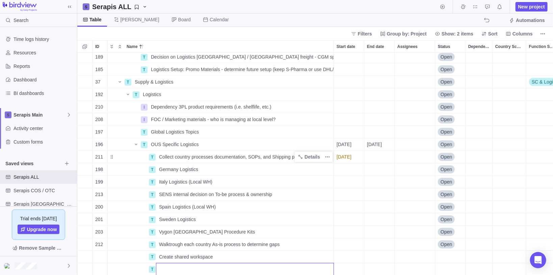
scroll to position [844, 0]
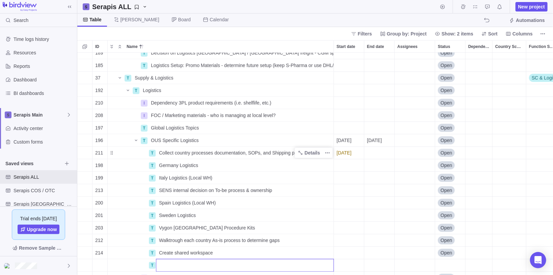
click at [345, 247] on div "180 T Customer Data & CRM Details Open 184 T CRM HCP Data management - covered …" at bounding box center [315, 164] width 476 height 223
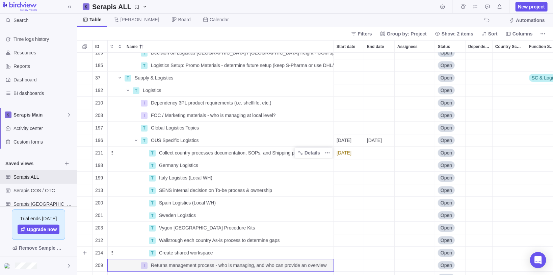
click at [351, 252] on div "Start date" at bounding box center [349, 253] width 30 height 12
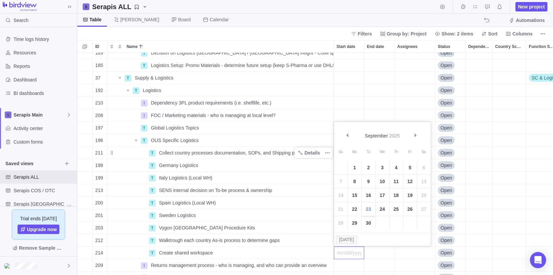
click at [368, 207] on link "23" at bounding box center [369, 209] width 14 height 14
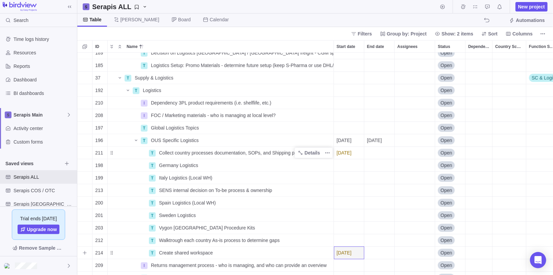
click at [371, 246] on div "End date" at bounding box center [380, 240] width 30 height 12
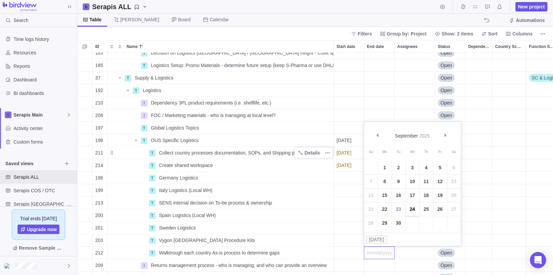
click at [411, 207] on link "24" at bounding box center [413, 209] width 14 height 14
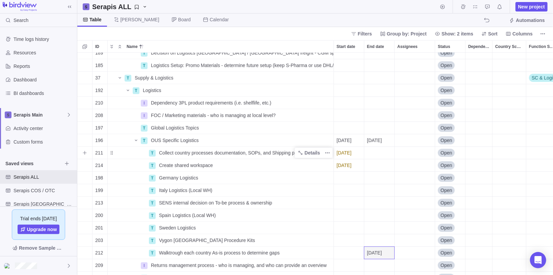
click at [379, 151] on div "End date" at bounding box center [380, 153] width 30 height 12
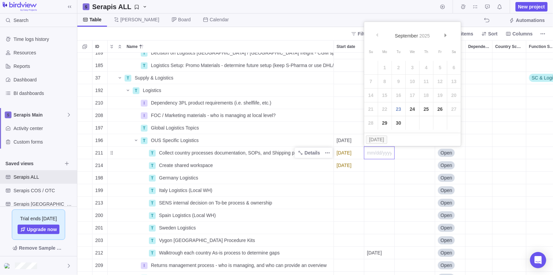
click at [225, 151] on div "189 T Decision on Logistics [GEOGRAPHIC_DATA] / [GEOGRAPHIC_DATA] freight - CGM…" at bounding box center [315, 164] width 476 height 223
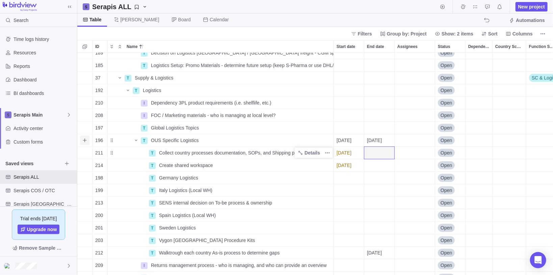
click at [86, 140] on icon "Add sub-activity" at bounding box center [84, 140] width 5 height 5
type input "Customs documentation sharing"
click at [374, 151] on div "189 T Decision on Logistics [GEOGRAPHIC_DATA] / [GEOGRAPHIC_DATA] freight - CGM…" at bounding box center [315, 164] width 476 height 223
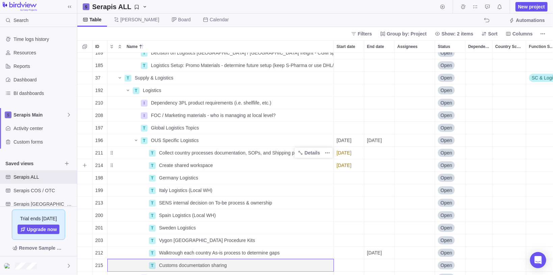
scroll to position [871, 0]
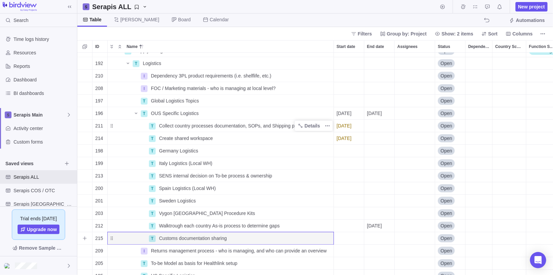
click at [356, 234] on div "Start date" at bounding box center [349, 238] width 30 height 12
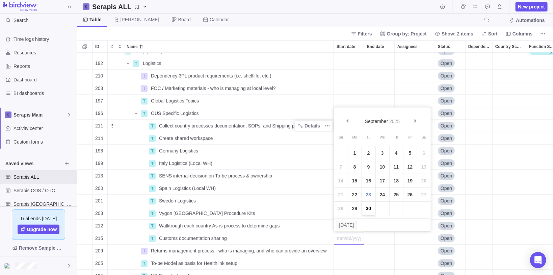
click at [370, 209] on link "30" at bounding box center [369, 209] width 14 height 14
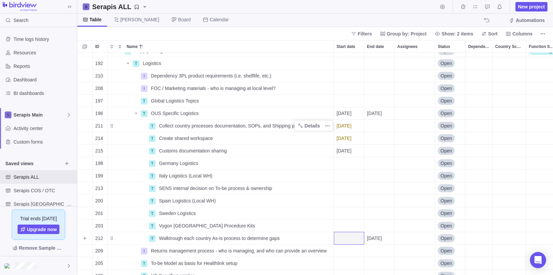
click at [355, 237] on div "Start date" at bounding box center [349, 238] width 30 height 12
click at [414, 121] on div "[DATE]" at bounding box center [382, 116] width 75 height 16
click at [379, 240] on div "37 T Supply & Logistics Details Open SC & Logistics 192 T Logistics Details Ope…" at bounding box center [315, 164] width 476 height 223
click at [380, 239] on span "[DATE]" at bounding box center [374, 238] width 15 height 7
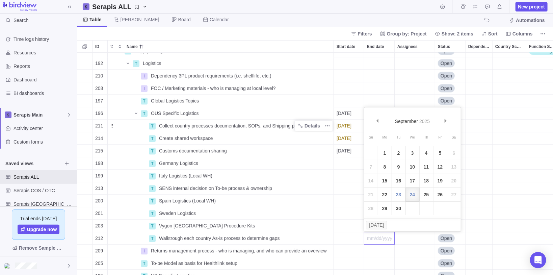
click at [347, 237] on div "37 T Supply & Logistics Details Open SC & Logistics 192 T Logistics Details Ope…" at bounding box center [315, 164] width 476 height 223
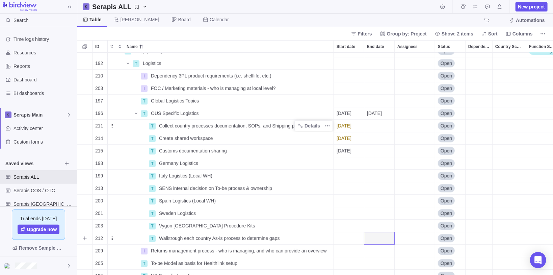
click at [348, 238] on div "Start date" at bounding box center [349, 238] width 30 height 12
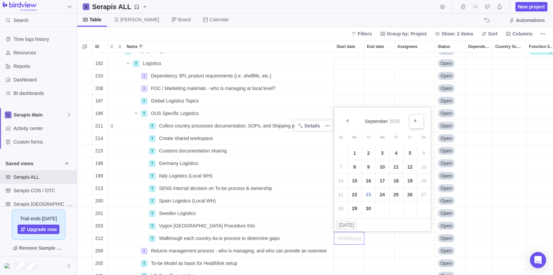
click at [419, 121] on link "Next" at bounding box center [417, 121] width 15 height 15
click at [395, 154] on link "2" at bounding box center [397, 153] width 14 height 14
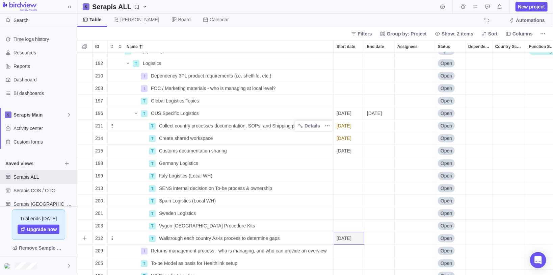
click at [376, 239] on div "End date" at bounding box center [380, 238] width 30 height 12
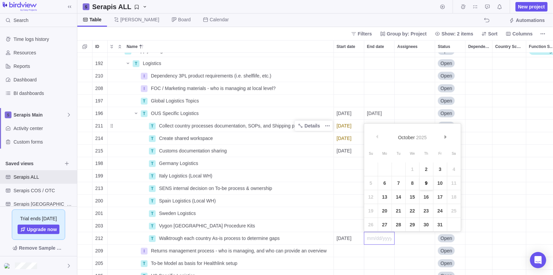
click at [425, 183] on link "9" at bounding box center [427, 183] width 14 height 14
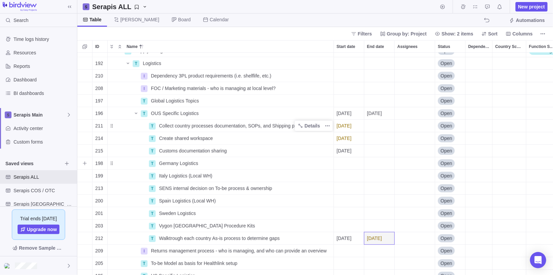
click at [363, 165] on div "Start date" at bounding box center [349, 163] width 30 height 12
click at [382, 167] on div "37 T Supply & Logistics Details Open SC & Logistics 192 T Logistics Details Ope…" at bounding box center [315, 164] width 476 height 223
click at [193, 153] on span "Customs documentation sharing" at bounding box center [193, 150] width 68 height 7
click at [180, 152] on input "Customs documentation sharing" at bounding box center [245, 150] width 178 height 13
click at [178, 151] on input "Customs documentation sharing" at bounding box center [245, 150] width 178 height 13
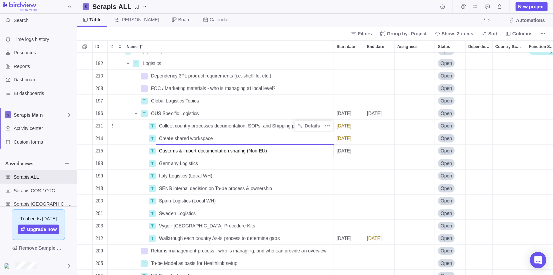
type input "Customs & import documentation sharing (Non-EU)"
click at [354, 148] on div "37 T Supply & Logistics Details Open SC & Logistics 192 T Logistics Details Ope…" at bounding box center [315, 164] width 476 height 223
click at [349, 150] on span "[DATE]" at bounding box center [344, 150] width 15 height 7
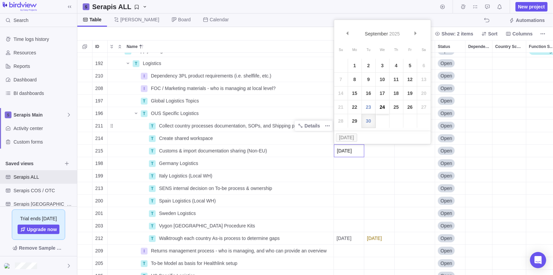
click at [382, 107] on link "24" at bounding box center [383, 107] width 14 height 14
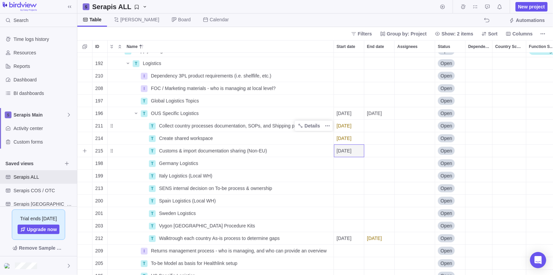
click at [379, 149] on div "End date" at bounding box center [380, 151] width 30 height 12
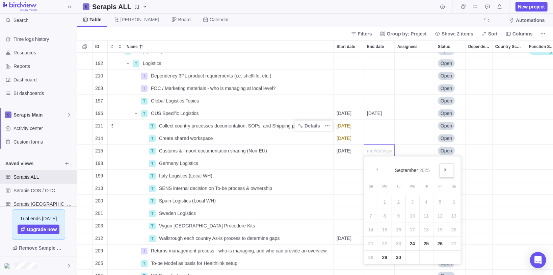
click at [445, 166] on link "Next" at bounding box center [447, 170] width 15 height 15
click at [436, 203] on link "3" at bounding box center [441, 202] width 14 height 14
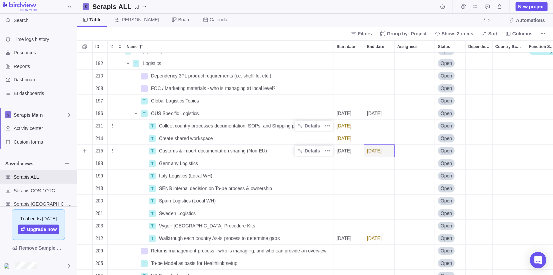
click at [274, 151] on div "Customs & import documentation sharing (Non-EU)" at bounding box center [244, 151] width 177 height 12
click at [276, 151] on input "Customs & import documentation sharing (Non-EU)" at bounding box center [245, 150] width 178 height 13
drag, startPoint x: 276, startPoint y: 151, endPoint x: 144, endPoint y: 163, distance: 132.7
click at [144, 163] on div "37 T Supply & Logistics Details Open SC & Logistics 192 T Logistics Details Ope…" at bounding box center [315, 164] width 476 height 223
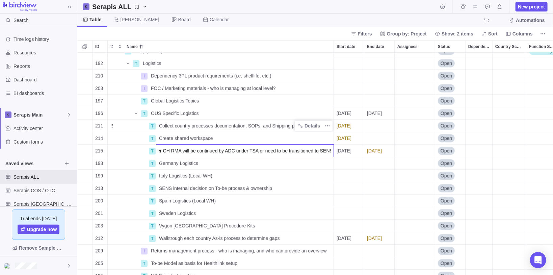
type input "Confirm whether CH RMA will be continued by ADC under TSA or need to be transit…"
click at [387, 151] on div "37 T Supply & Logistics Details Open SC & Logistics 192 T Logistics Details Ope…" at bounding box center [315, 164] width 476 height 223
click at [328, 151] on icon "More actions" at bounding box center [327, 150] width 5 height 5
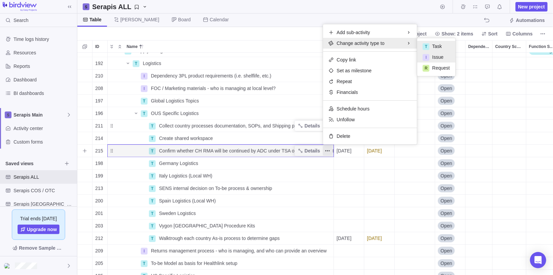
click at [437, 54] on span "Issue" at bounding box center [437, 57] width 11 height 7
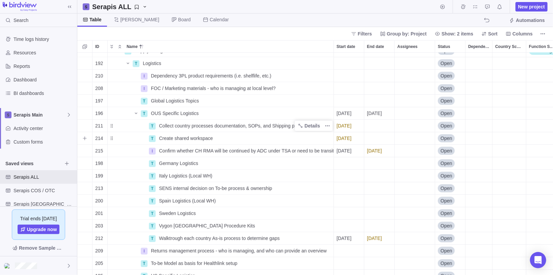
click at [379, 139] on div "End date" at bounding box center [380, 138] width 30 height 12
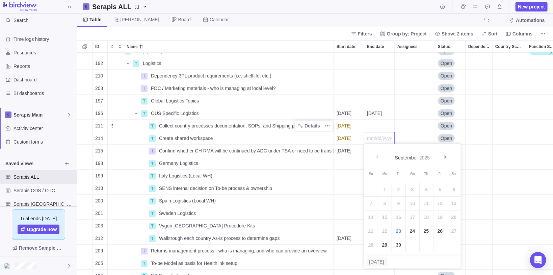
drag, startPoint x: 413, startPoint y: 232, endPoint x: 378, endPoint y: 219, distance: 37.5
click at [413, 232] on link "24" at bounding box center [413, 231] width 14 height 14
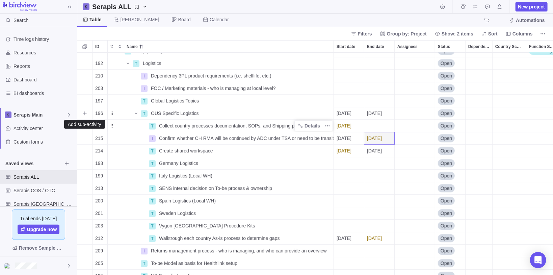
drag, startPoint x: 84, startPoint y: 113, endPoint x: 114, endPoint y: 126, distance: 32.7
click at [84, 113] on icon "Add sub-activity" at bounding box center [84, 112] width 5 height 5
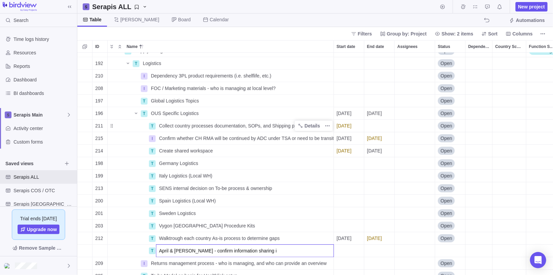
type input "April & [PERSON_NAME] - confirm information sharing"
click at [351, 252] on div "Start date" at bounding box center [349, 251] width 30 height 12
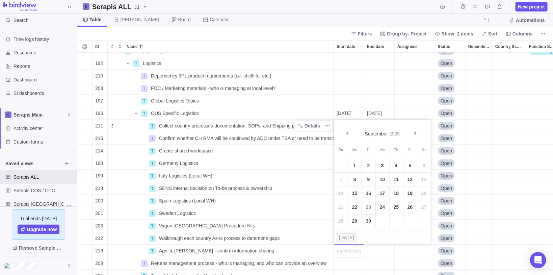
click at [369, 207] on link "23" at bounding box center [369, 207] width 14 height 14
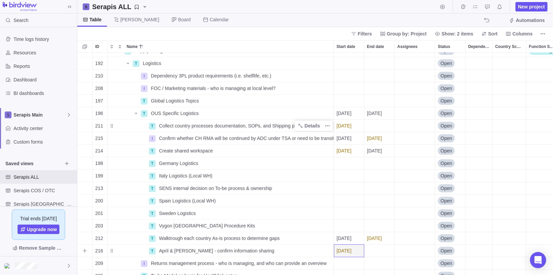
click at [377, 250] on div "End date" at bounding box center [380, 251] width 30 height 12
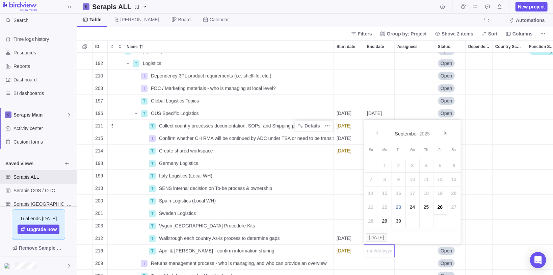
click at [441, 207] on link "26" at bounding box center [441, 207] width 14 height 14
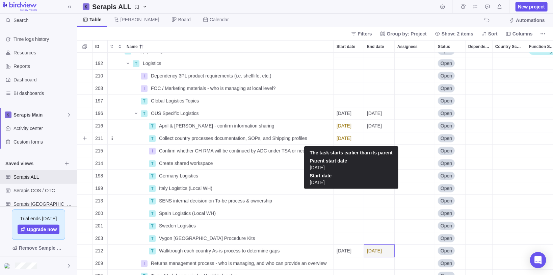
click at [352, 138] on span "[DATE]" at bounding box center [344, 138] width 15 height 7
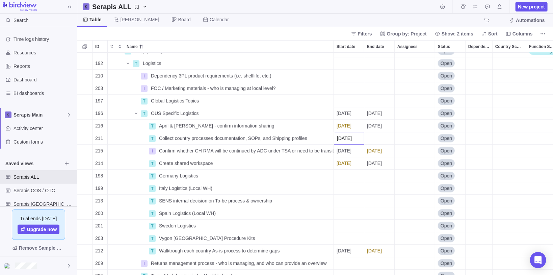
click at [406, 135] on div "37 T Supply & Logistics Details Open SC & Logistics 192 T Logistics Details Ope…" at bounding box center [315, 164] width 476 height 223
click at [477, 138] on div "Dependency" at bounding box center [479, 138] width 27 height 12
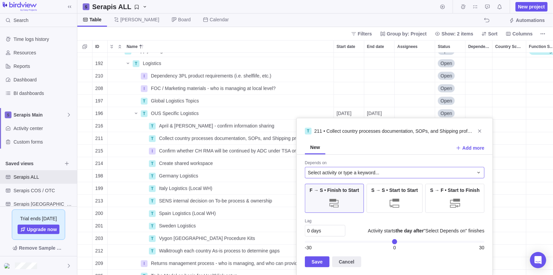
click at [338, 172] on span "Select activity or type a keyword..." at bounding box center [344, 172] width 72 height 7
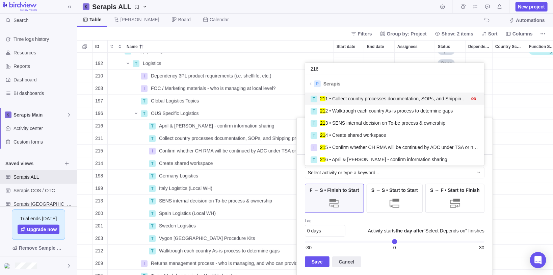
scroll to position [14, 175]
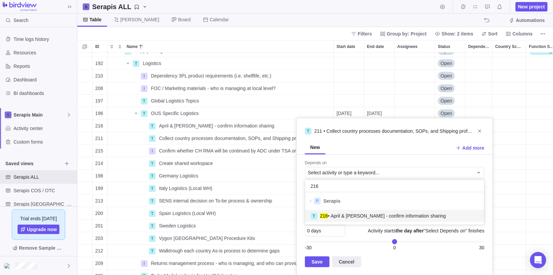
type input "216"
click at [350, 215] on span "216 • April & [PERSON_NAME] - confirm information sharing" at bounding box center [383, 216] width 126 height 7
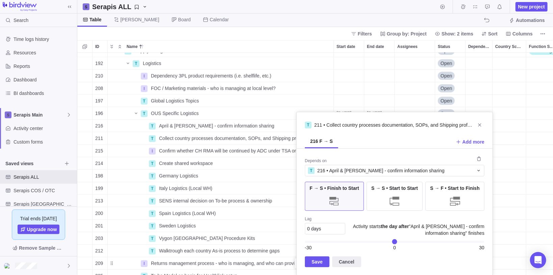
drag, startPoint x: 320, startPoint y: 264, endPoint x: 321, endPoint y: 258, distance: 5.6
click at [320, 264] on span "Save" at bounding box center [317, 262] width 11 height 8
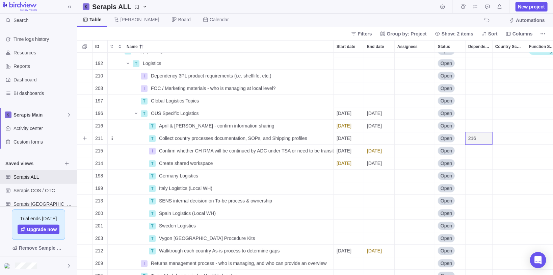
click at [380, 139] on div "End date" at bounding box center [380, 138] width 30 height 12
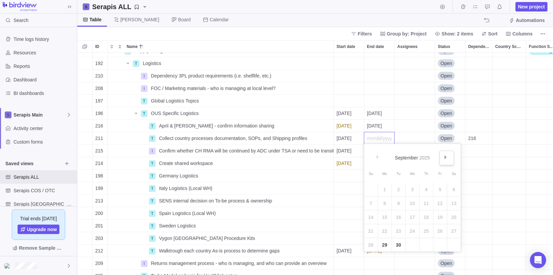
click at [441, 153] on link "Next" at bounding box center [447, 158] width 15 height 15
click at [378, 159] on link "Prev" at bounding box center [378, 158] width 15 height 15
click at [396, 244] on link "30" at bounding box center [399, 245] width 14 height 14
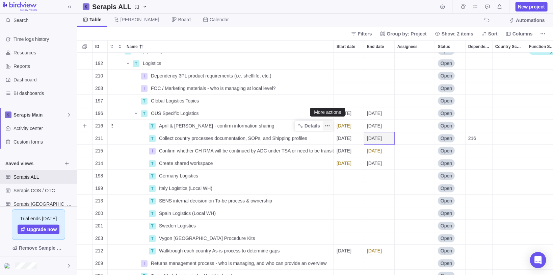
click at [328, 125] on icon "More actions" at bounding box center [327, 125] width 1 height 1
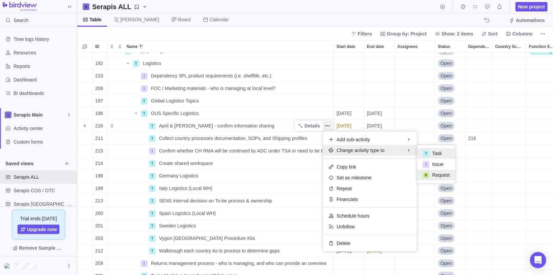
click at [447, 175] on span "Request" at bounding box center [441, 175] width 18 height 7
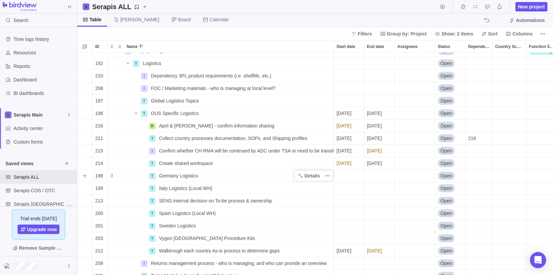
click at [206, 174] on div "Germany Logistics" at bounding box center [244, 176] width 177 height 12
click at [204, 175] on input "Germany Logistics" at bounding box center [245, 175] width 178 height 13
type input "Germany Logistics"
click at [85, 176] on icon "Add sub-activity" at bounding box center [84, 175] width 5 height 5
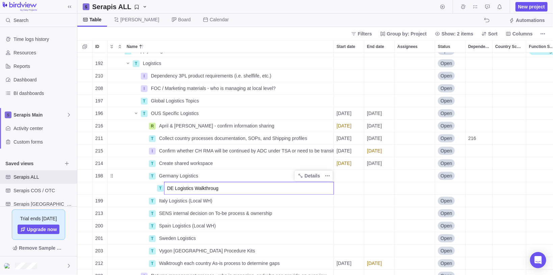
type input "DE Logistics Walkthrough"
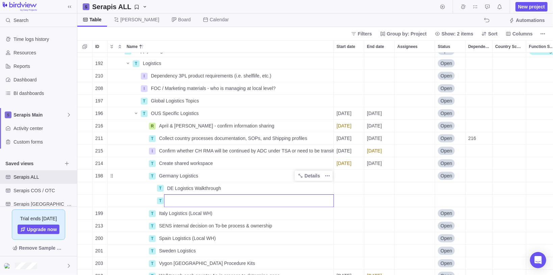
click at [186, 189] on div "37 T Supply & Logistics Details Open SC & Logistics 192 T Logistics Details Ope…" at bounding box center [315, 164] width 476 height 223
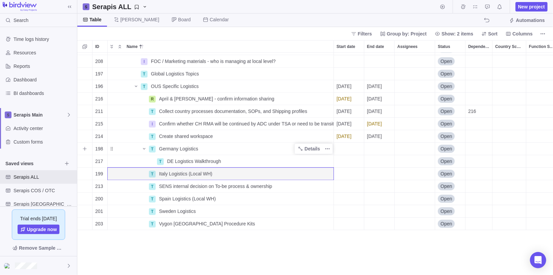
scroll to position [844, 0]
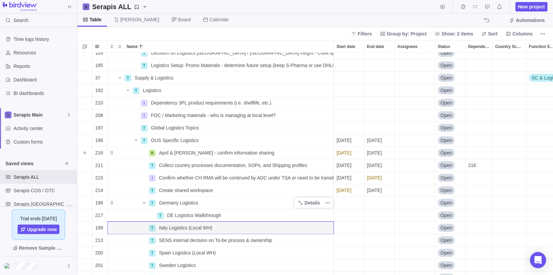
click at [378, 152] on span "[DATE]" at bounding box center [374, 152] width 15 height 7
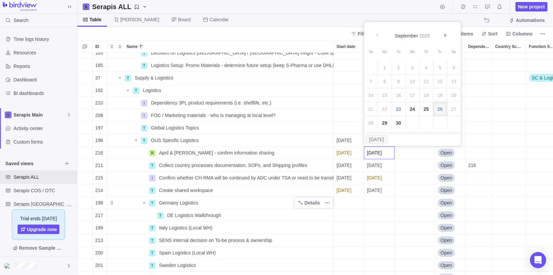
click at [382, 165] on div "180 T Customer Data & CRM Details Open 184 T CRM HCP Data management - covered …" at bounding box center [315, 164] width 476 height 223
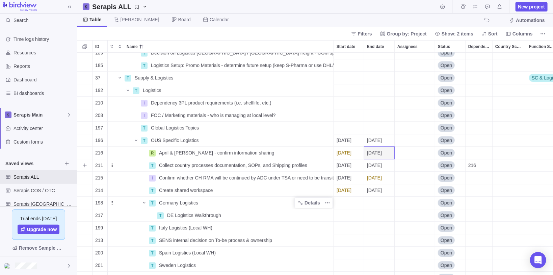
click at [382, 166] on span "[DATE]" at bounding box center [374, 165] width 15 height 7
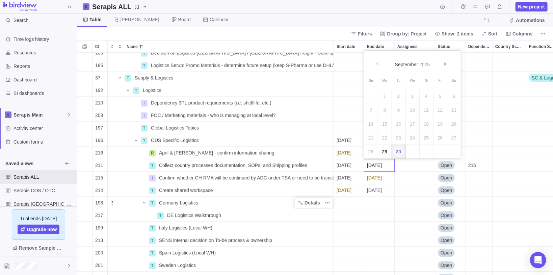
click at [404, 166] on div "180 T Customer Data & CRM Details Open 184 T CRM HCP Data management - covered …" at bounding box center [315, 164] width 476 height 223
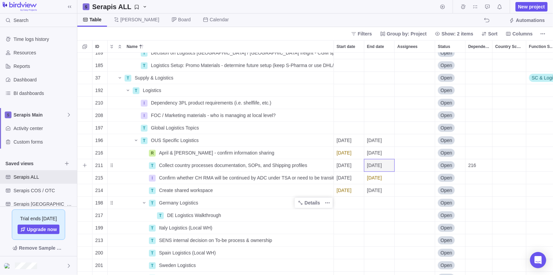
click at [382, 166] on span "[DATE]" at bounding box center [374, 165] width 15 height 7
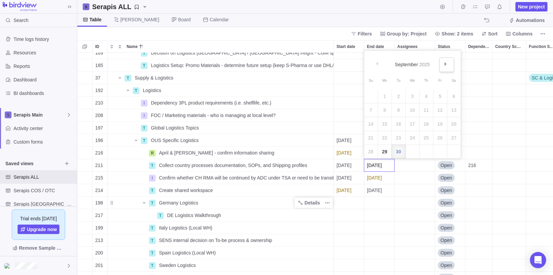
click at [447, 63] on link "Next" at bounding box center [447, 64] width 15 height 15
click at [437, 97] on link "3" at bounding box center [441, 97] width 14 height 14
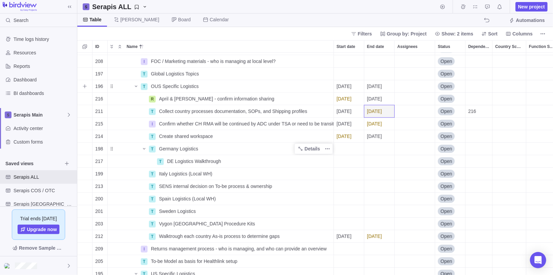
scroll to position [790, 0]
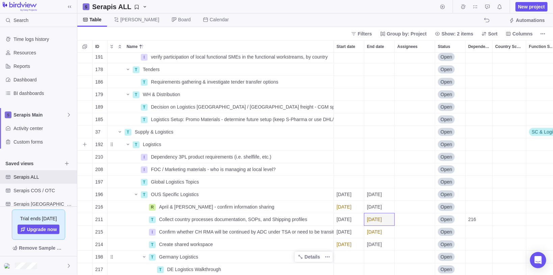
click at [538, 144] on div "Function Scope" at bounding box center [542, 144] width 30 height 12
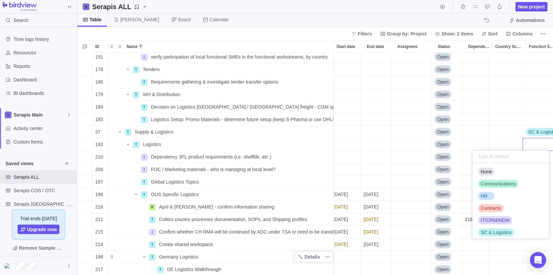
scroll to position [0, 7]
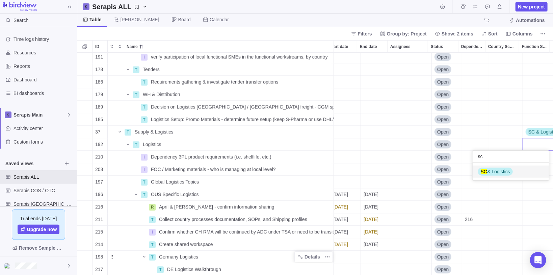
type input "sc"
click at [511, 174] on div "SC & Logistics" at bounding box center [495, 171] width 35 height 7
click at [531, 155] on div "Function Scope" at bounding box center [538, 157] width 30 height 12
type input "sc"
click at [521, 189] on div "SC & Logistics" at bounding box center [511, 184] width 76 height 12
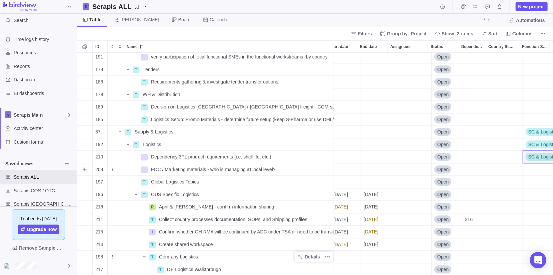
click at [528, 169] on div "Function Scope" at bounding box center [538, 169] width 30 height 12
type input "sc"
click at [515, 198] on div "SC & Logistics" at bounding box center [511, 197] width 76 height 12
click at [524, 184] on div "Function Scope" at bounding box center [538, 182] width 30 height 12
type input "sc"
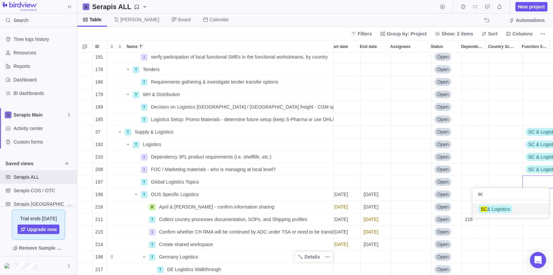
click at [502, 208] on span "SC & Logistics" at bounding box center [495, 209] width 29 height 7
click at [497, 144] on div "Country Scope" at bounding box center [506, 144] width 33 height 12
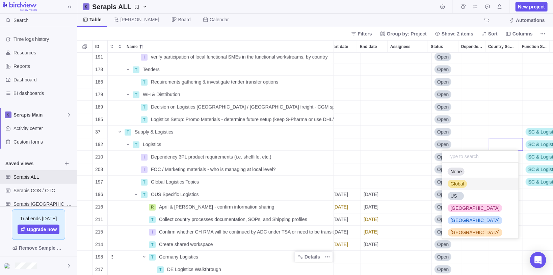
click at [466, 181] on div "Global" at bounding box center [457, 183] width 19 height 7
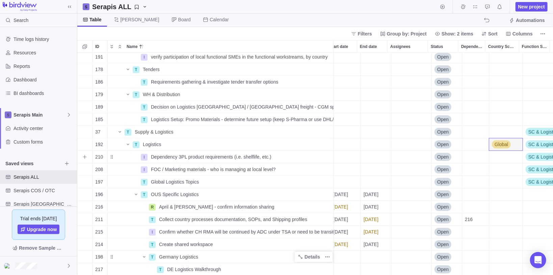
click at [497, 158] on div "Country Scope" at bounding box center [506, 157] width 33 height 12
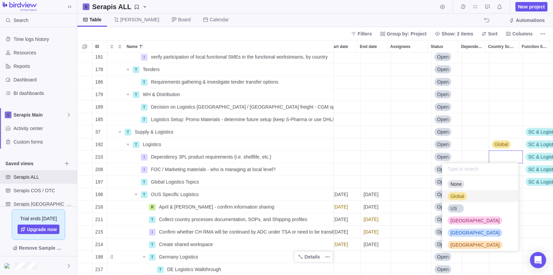
click at [466, 195] on div "Global" at bounding box center [457, 196] width 19 height 7
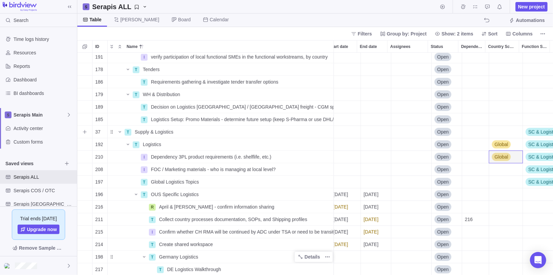
click at [504, 129] on div "Country Scope" at bounding box center [506, 132] width 33 height 12
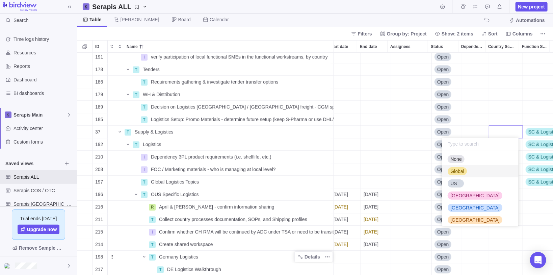
click at [474, 173] on div "Global" at bounding box center [481, 171] width 76 height 12
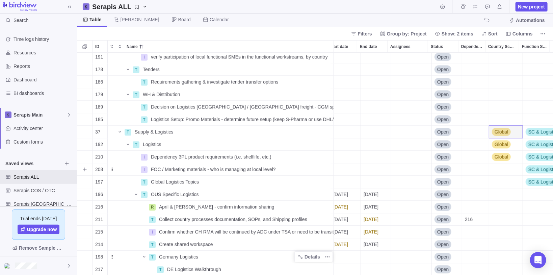
click at [492, 171] on div "Country Scope" at bounding box center [506, 169] width 33 height 12
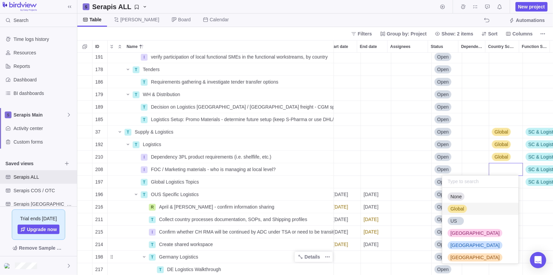
click at [468, 205] on div "Global" at bounding box center [481, 209] width 76 height 12
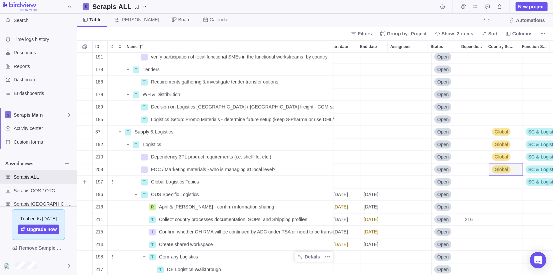
click at [498, 180] on div "Country Scope" at bounding box center [506, 182] width 33 height 12
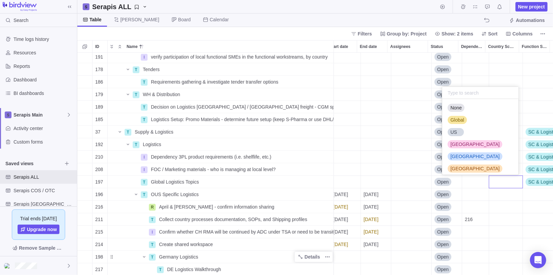
scroll to position [11, 0]
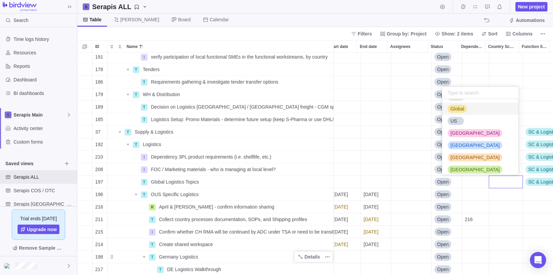
click at [480, 107] on div "Global" at bounding box center [481, 109] width 76 height 12
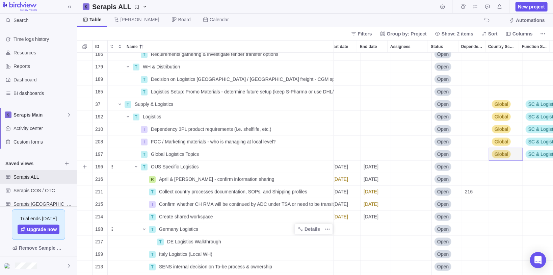
scroll to position [844, 7]
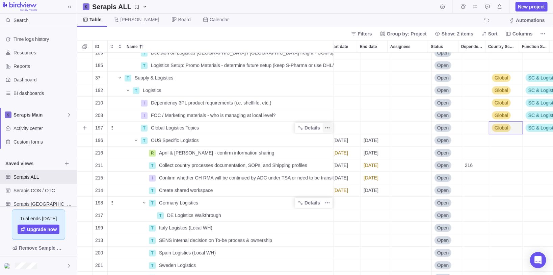
click at [329, 127] on icon "More actions" at bounding box center [329, 127] width 1 height 1
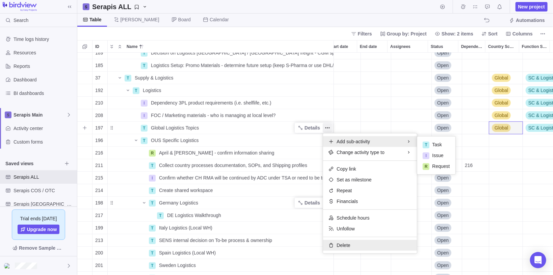
click at [344, 244] on span "Delete" at bounding box center [344, 245] width 14 height 7
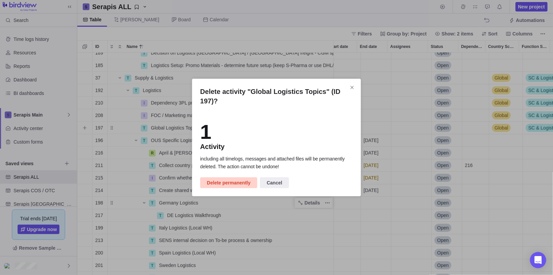
click at [232, 183] on span "Delete permanently" at bounding box center [229, 183] width 44 height 8
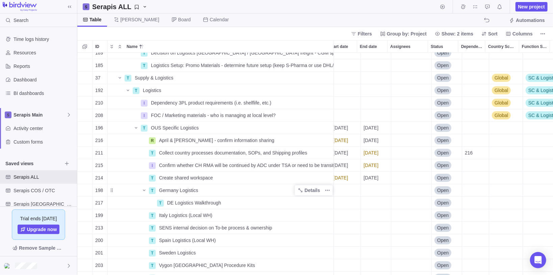
click at [163, 5] on div "Serapis ALL New project" at bounding box center [315, 7] width 476 height 14
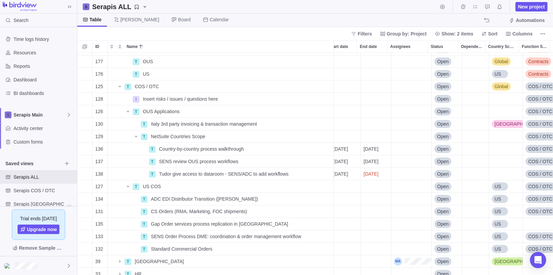
scroll to position [0, 7]
